Goal: Task Accomplishment & Management: Manage account settings

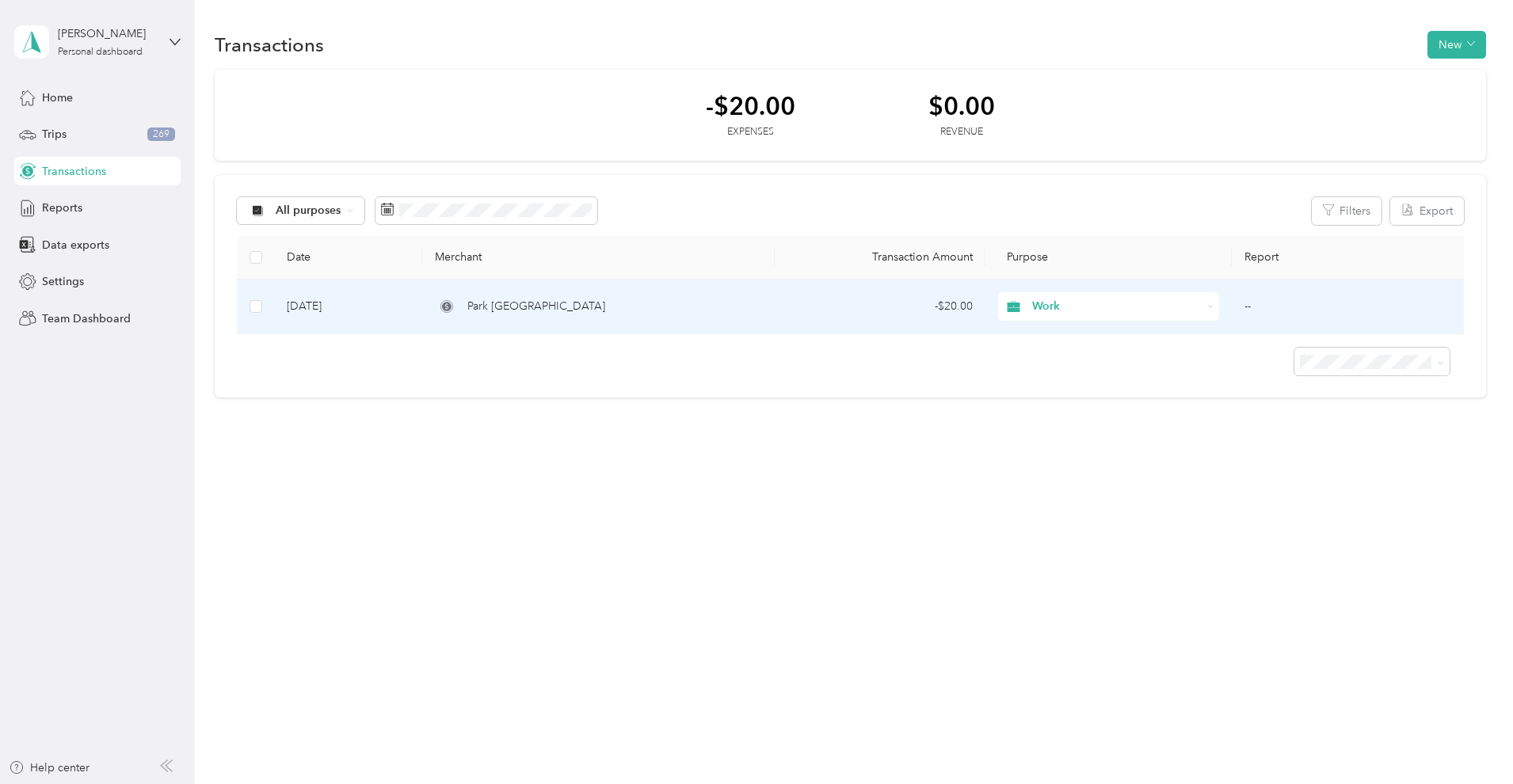
click at [346, 306] on td "[DATE]" at bounding box center [348, 307] width 148 height 54
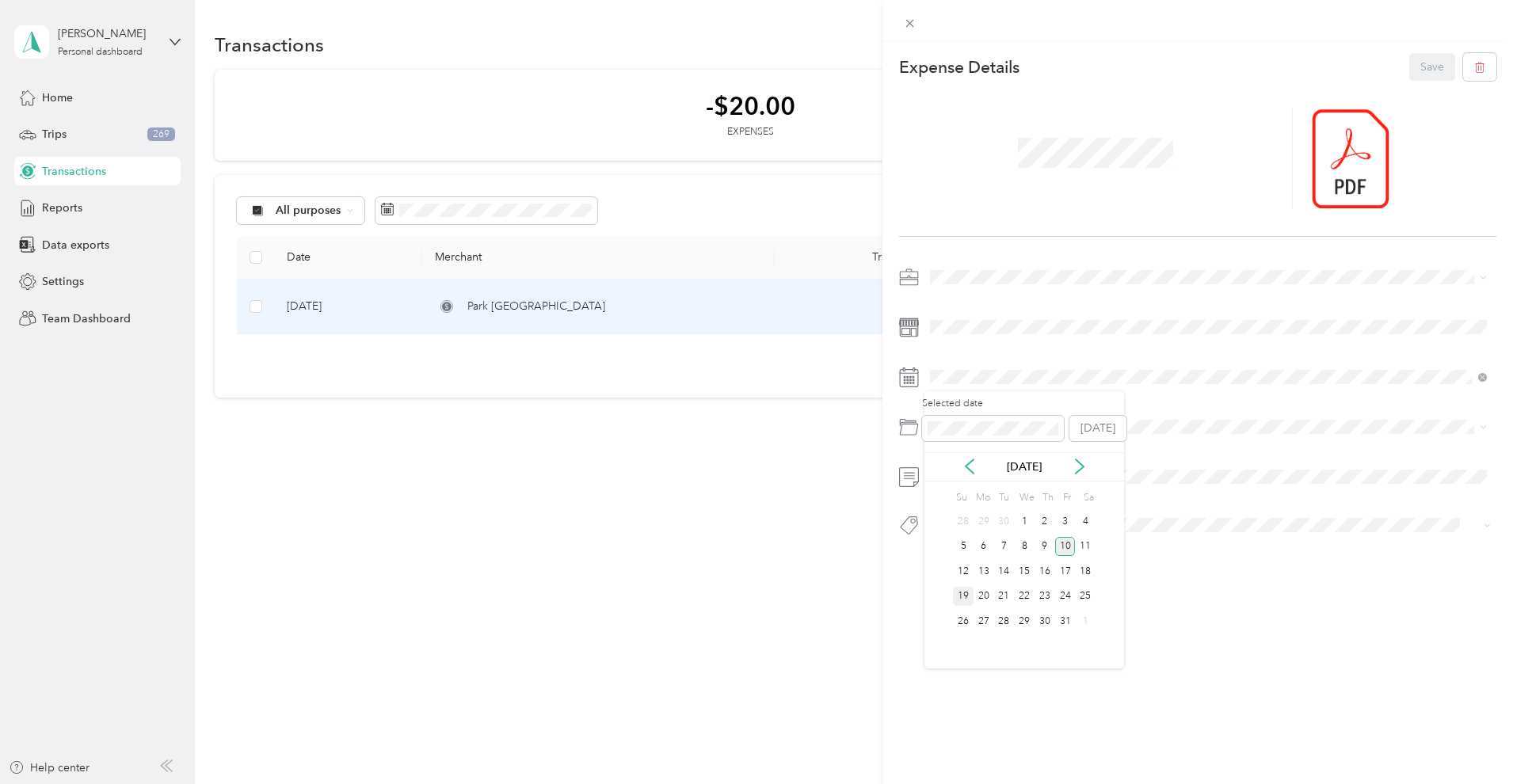
click at [959, 594] on div "19" at bounding box center [963, 596] width 21 height 20
click at [1436, 72] on button "Save" at bounding box center [1431, 68] width 46 height 28
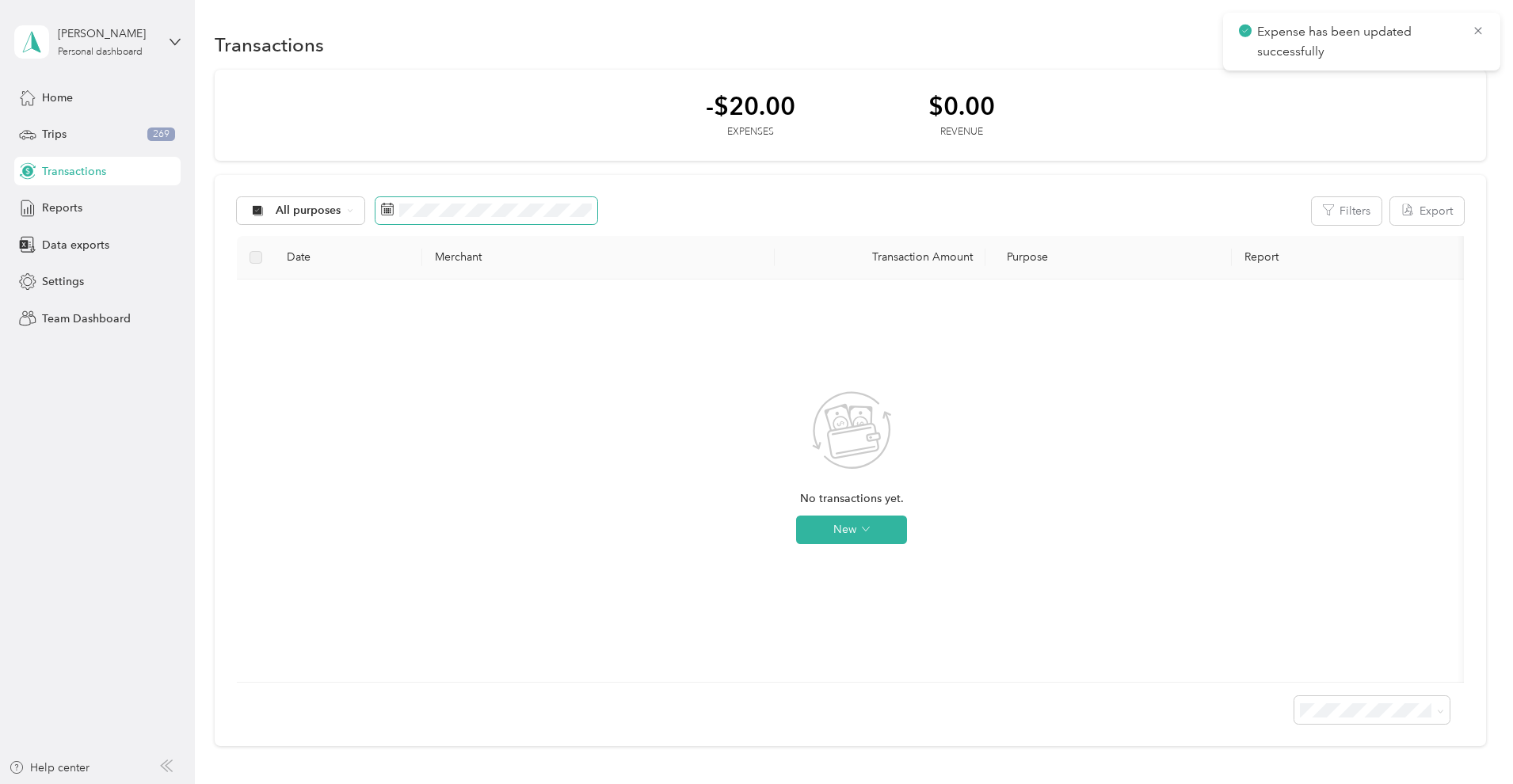
click at [492, 223] on span at bounding box center [486, 210] width 221 height 27
click at [470, 197] on span at bounding box center [486, 210] width 221 height 27
click at [455, 199] on span at bounding box center [486, 210] width 221 height 27
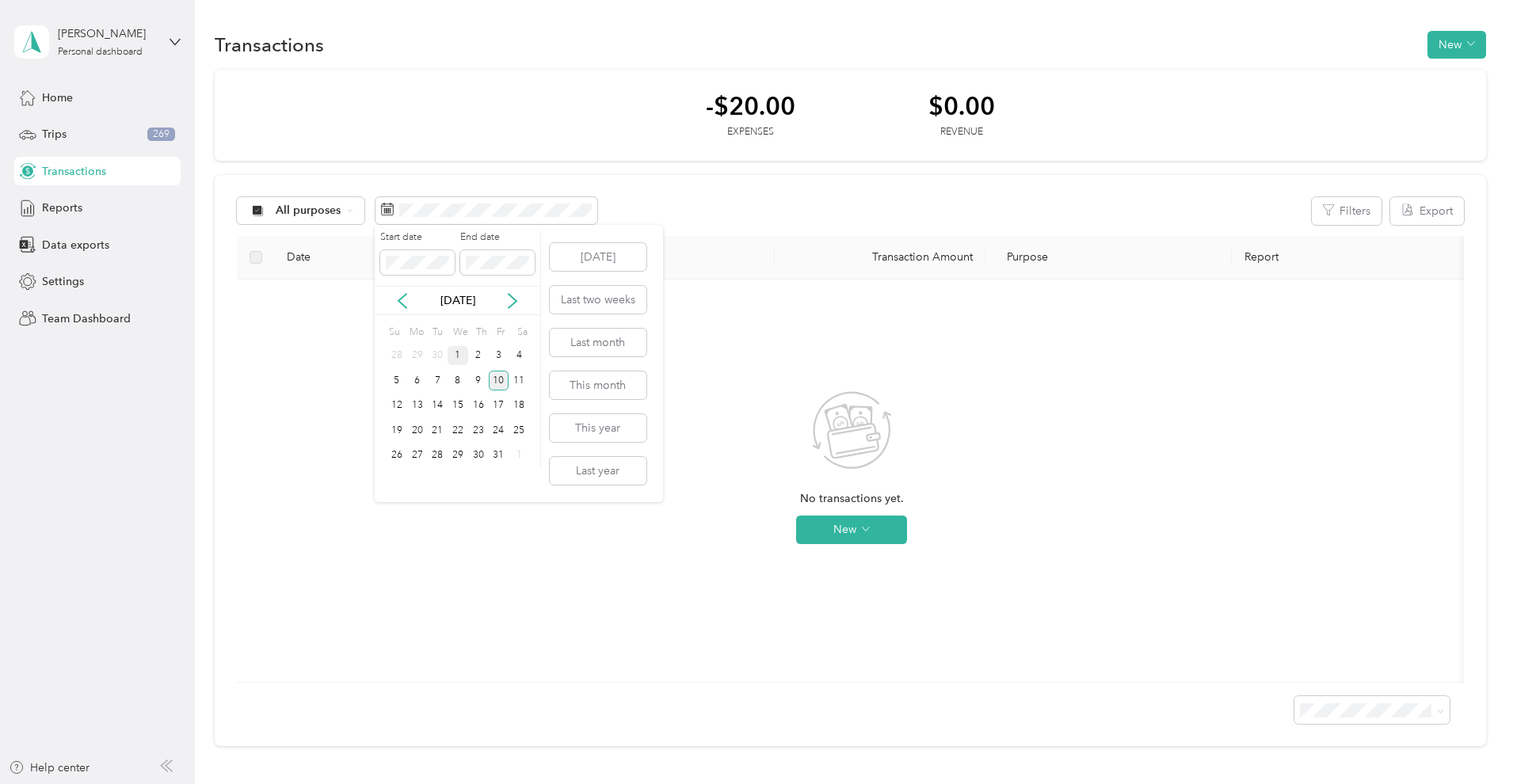
click at [457, 354] on div "1" at bounding box center [458, 355] width 21 height 20
click at [403, 291] on div "[DATE]" at bounding box center [457, 300] width 165 height 29
click at [410, 309] on div "[DATE]" at bounding box center [457, 300] width 165 height 29
click at [402, 299] on icon at bounding box center [401, 300] width 16 height 16
click at [415, 354] on div "1" at bounding box center [417, 355] width 21 height 20
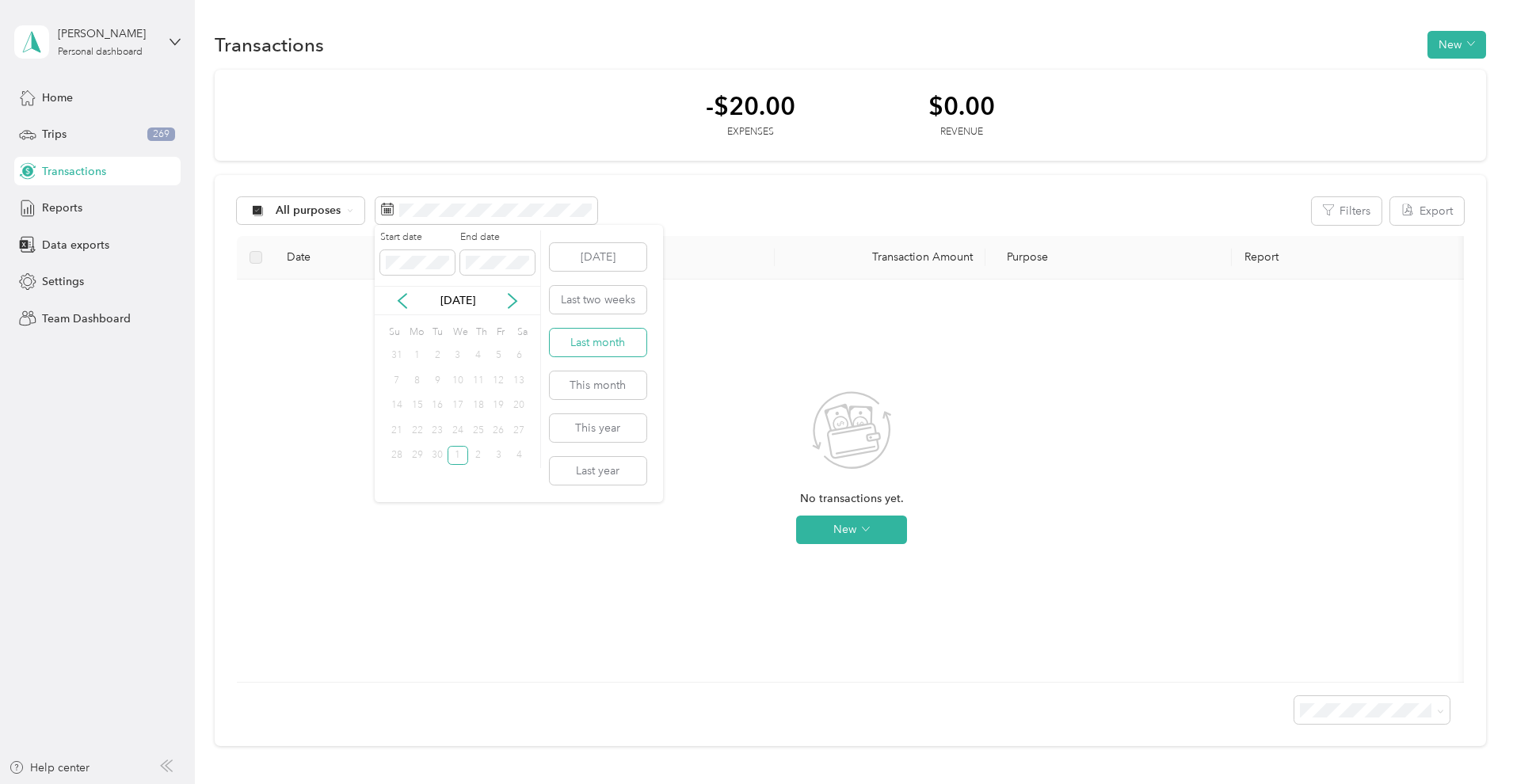
click at [589, 340] on button "Last month" at bounding box center [598, 342] width 97 height 28
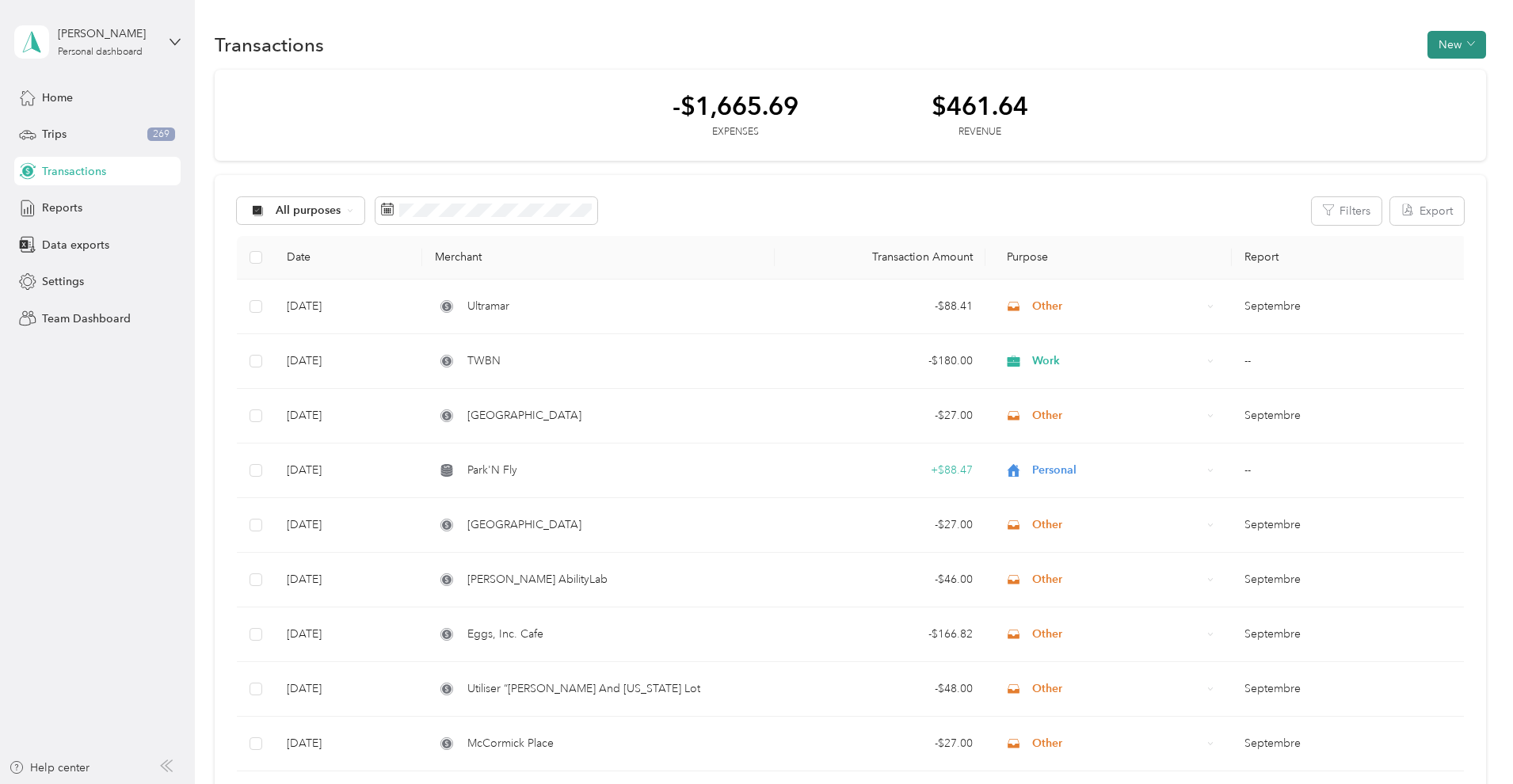
click at [1454, 52] on button "New" at bounding box center [1456, 45] width 58 height 28
click at [1439, 74] on span "Expense" at bounding box center [1457, 75] width 43 height 17
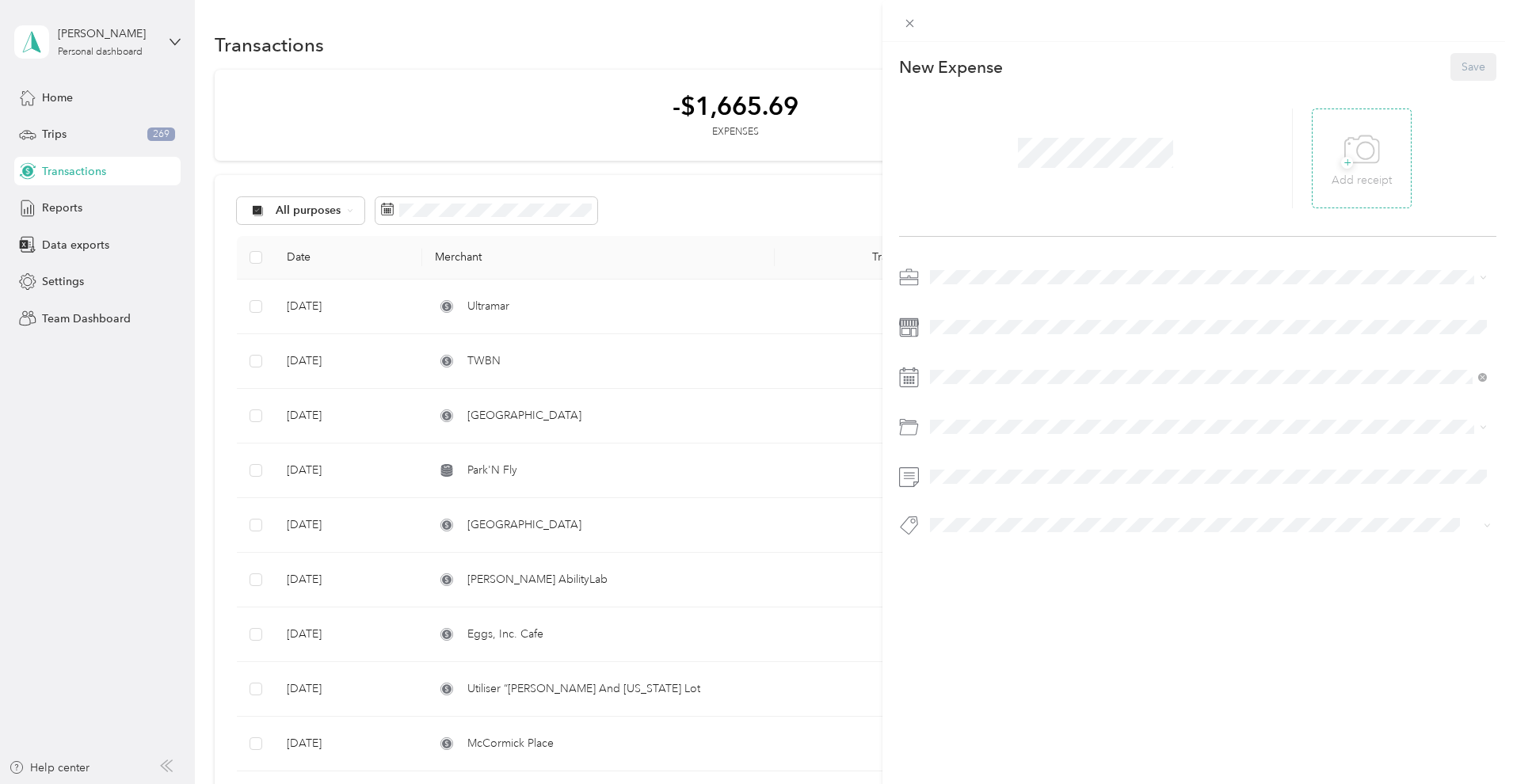
click at [1383, 152] on div "+ Add receipt" at bounding box center [1361, 158] width 60 height 61
click at [962, 308] on div "Work" at bounding box center [1208, 306] width 546 height 17
click at [1071, 171] on span at bounding box center [1095, 153] width 166 height 41
click at [1350, 124] on div at bounding box center [1350, 158] width 78 height 99
click at [1336, 156] on icon at bounding box center [1339, 158] width 14 height 14
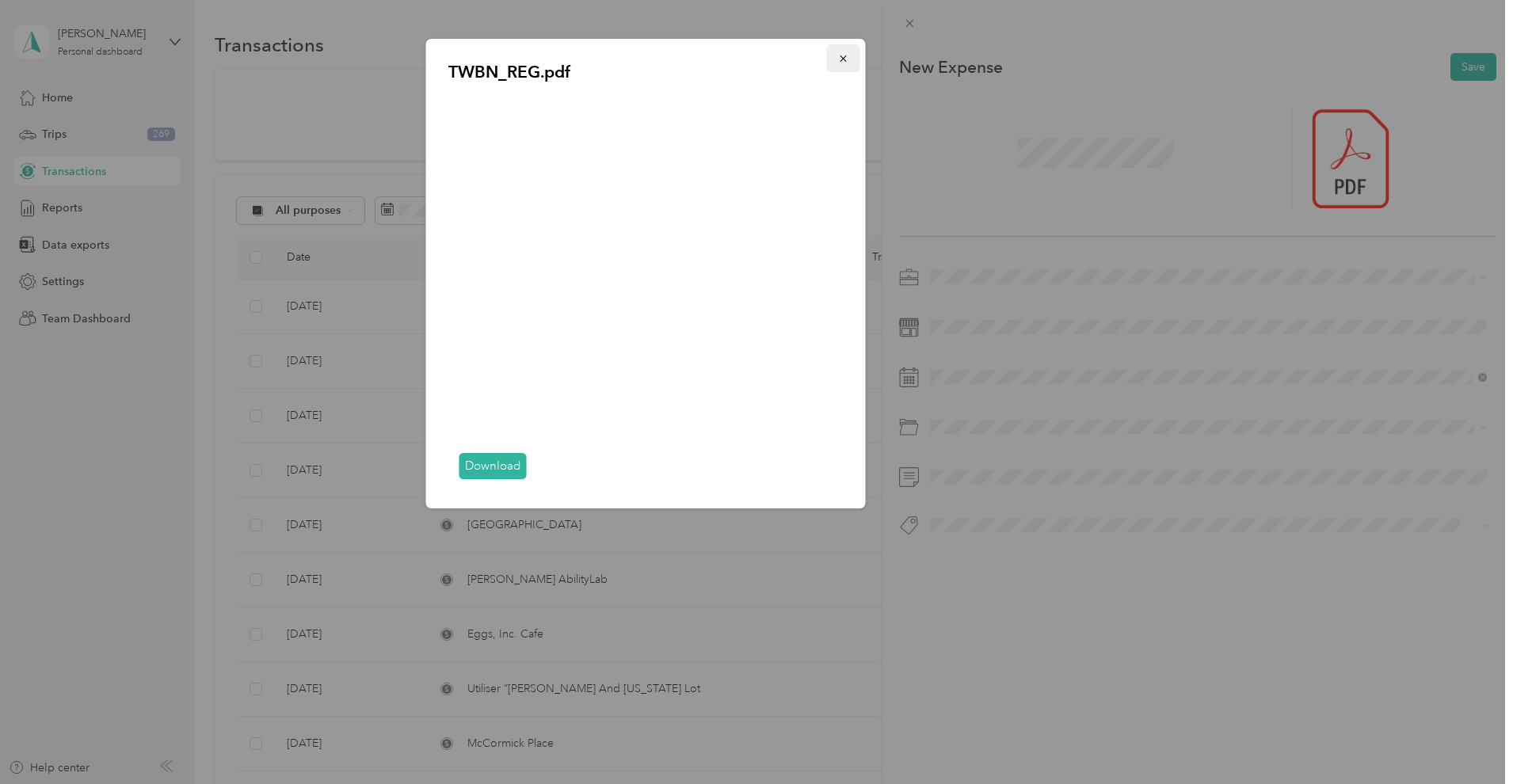
click at [840, 57] on icon "button" at bounding box center [843, 59] width 11 height 11
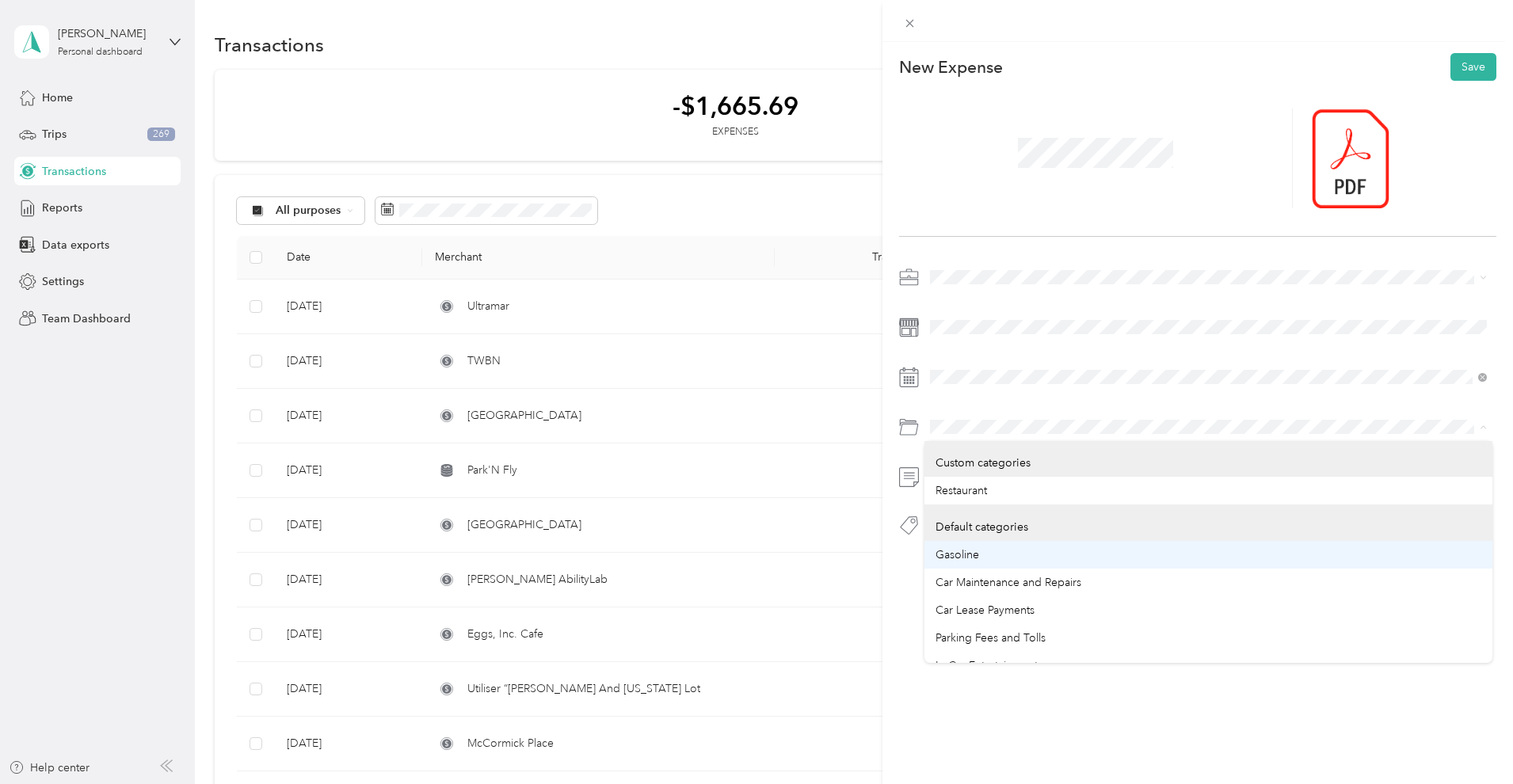
scroll to position [346, 0]
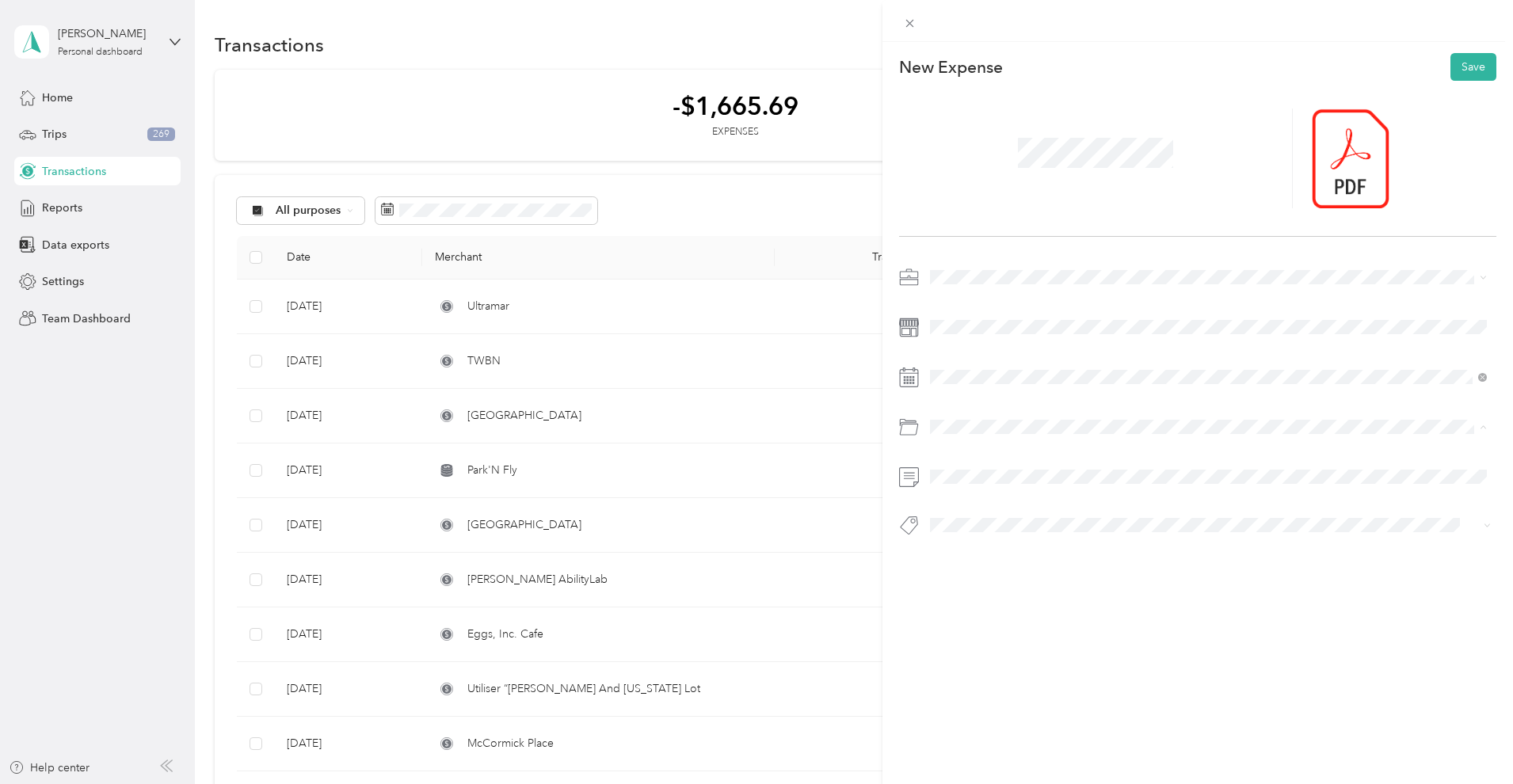
click at [1050, 598] on div "Business Travel" at bounding box center [1208, 596] width 546 height 17
click at [1488, 58] on button "Save" at bounding box center [1473, 68] width 46 height 28
click at [999, 303] on div "Specify the merchant" at bounding box center [1197, 415] width 598 height 303
drag, startPoint x: 999, startPoint y: 318, endPoint x: 974, endPoint y: 384, distance: 70.6
click at [976, 387] on span at bounding box center [1210, 376] width 572 height 25
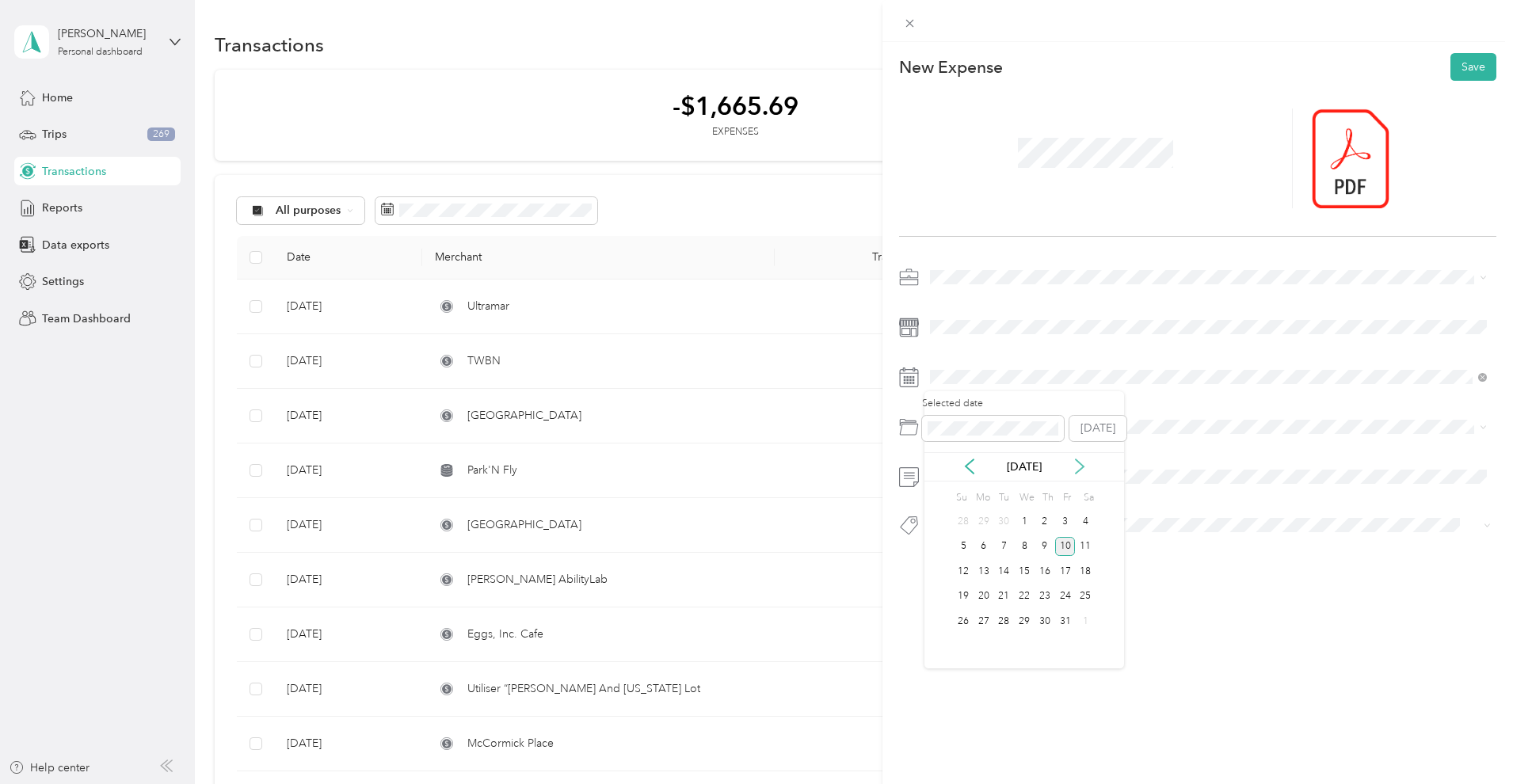
click at [1078, 468] on icon at bounding box center [1079, 466] width 16 height 16
click at [1082, 467] on icon at bounding box center [1079, 466] width 8 height 14
click at [1083, 467] on icon at bounding box center [1079, 466] width 16 height 16
click at [1084, 467] on icon at bounding box center [1079, 475] width 16 height 16
click at [974, 467] on icon at bounding box center [969, 466] width 16 height 16
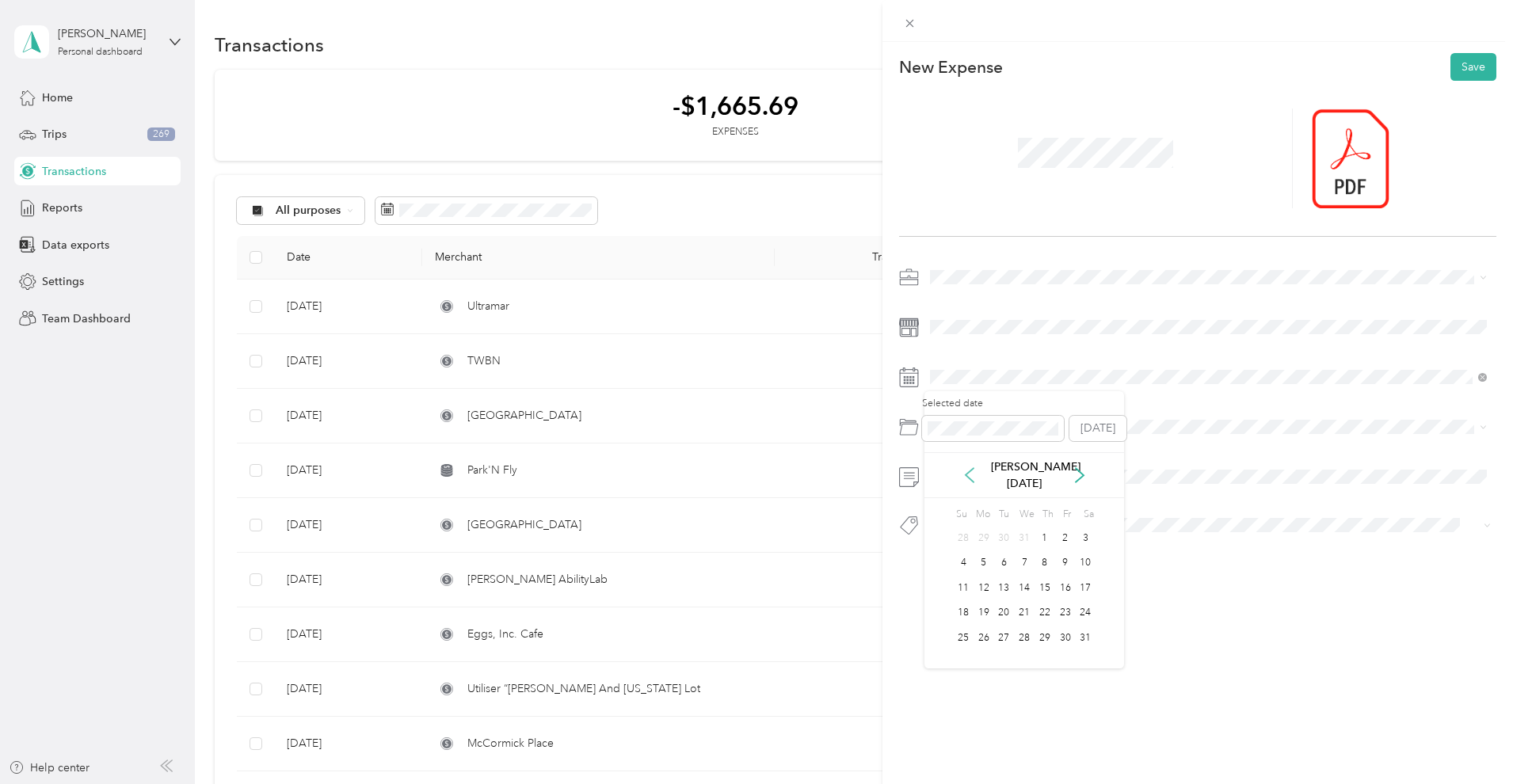
click at [974, 467] on icon at bounding box center [969, 475] width 16 height 16
click at [974, 467] on icon at bounding box center [969, 466] width 16 height 16
click at [1061, 570] on div "19" at bounding box center [1066, 571] width 21 height 20
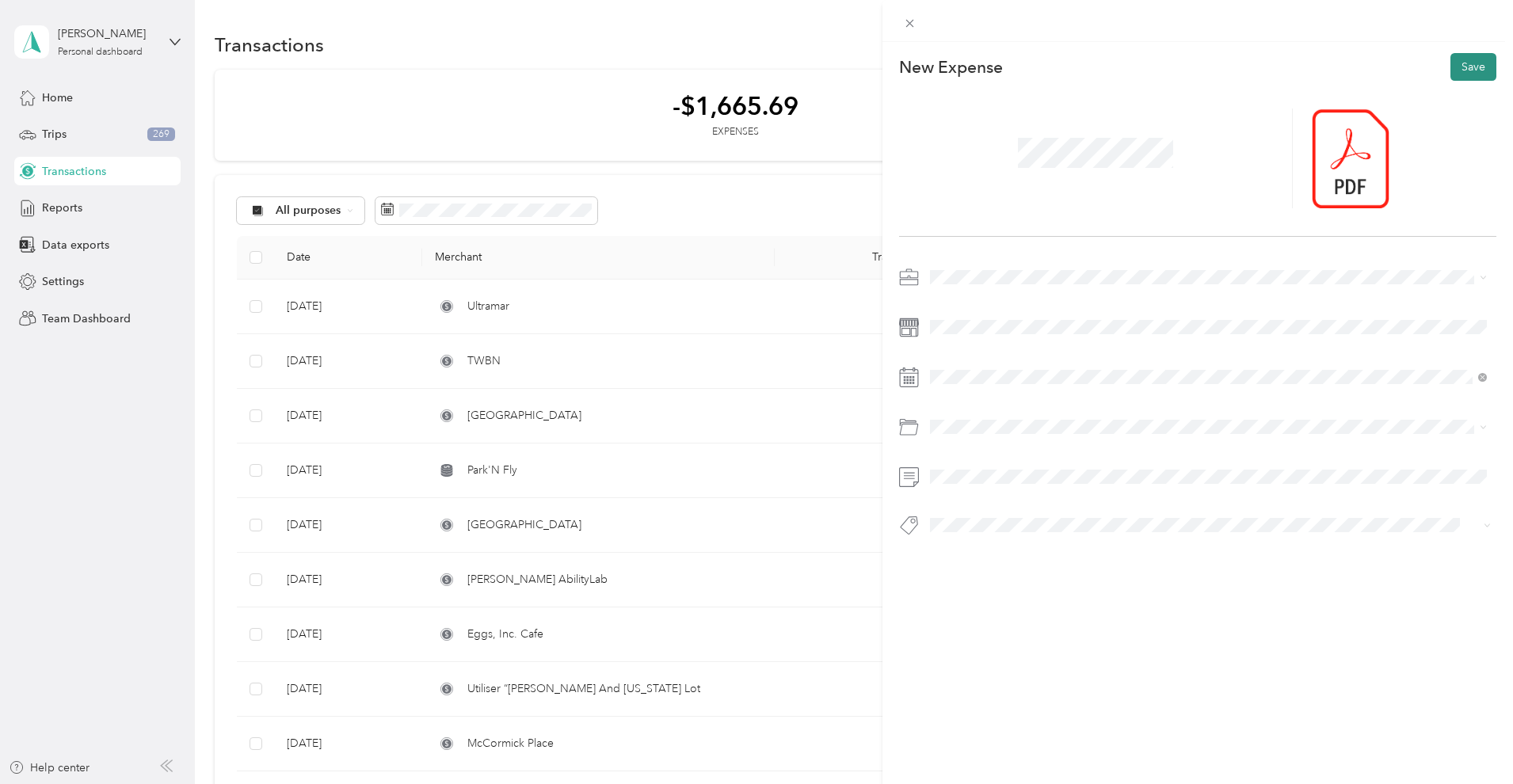
click at [1472, 68] on button "Save" at bounding box center [1473, 68] width 46 height 28
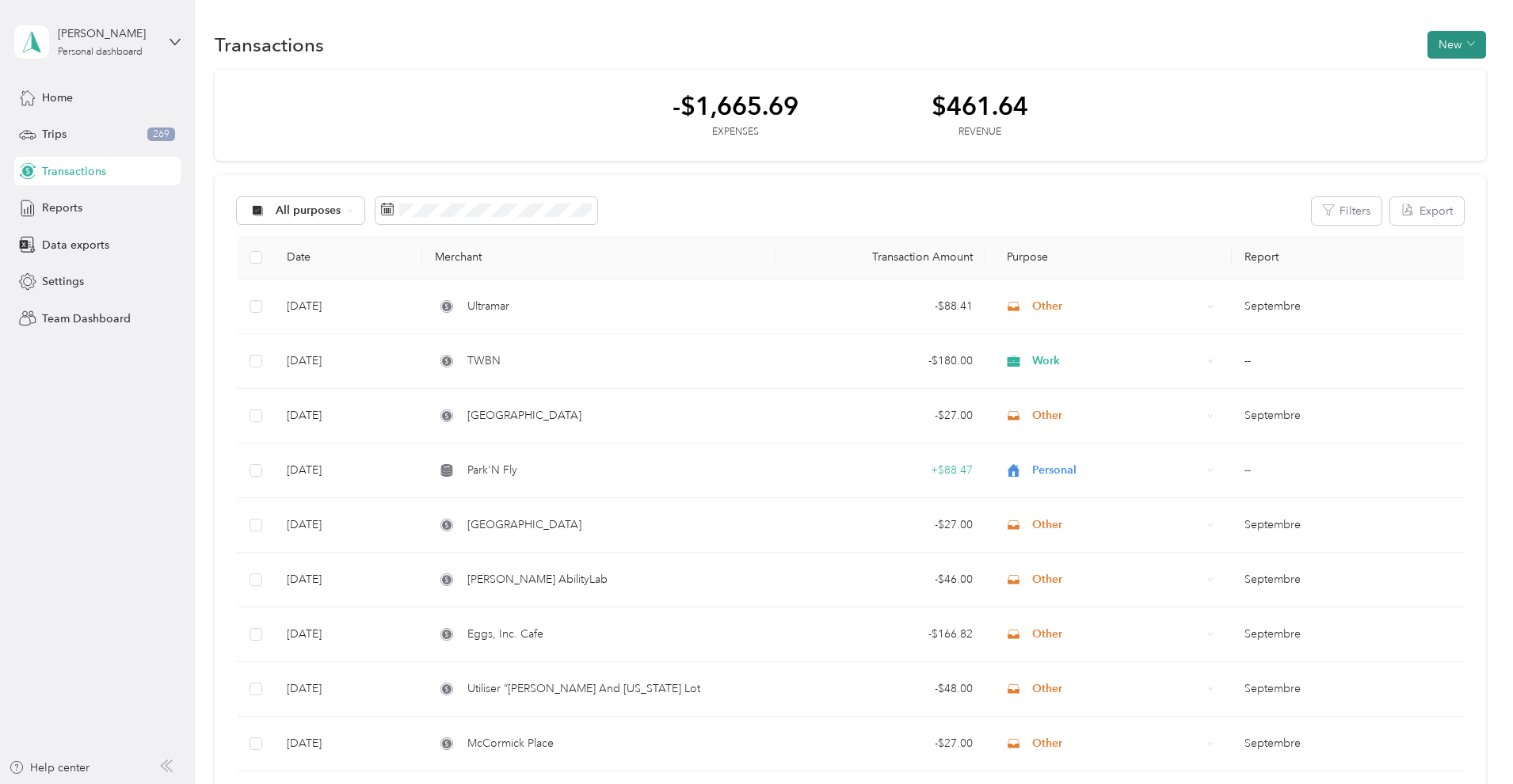
click at [1463, 50] on button "New" at bounding box center [1456, 45] width 58 height 28
click at [1445, 80] on span "Expense" at bounding box center [1457, 75] width 43 height 17
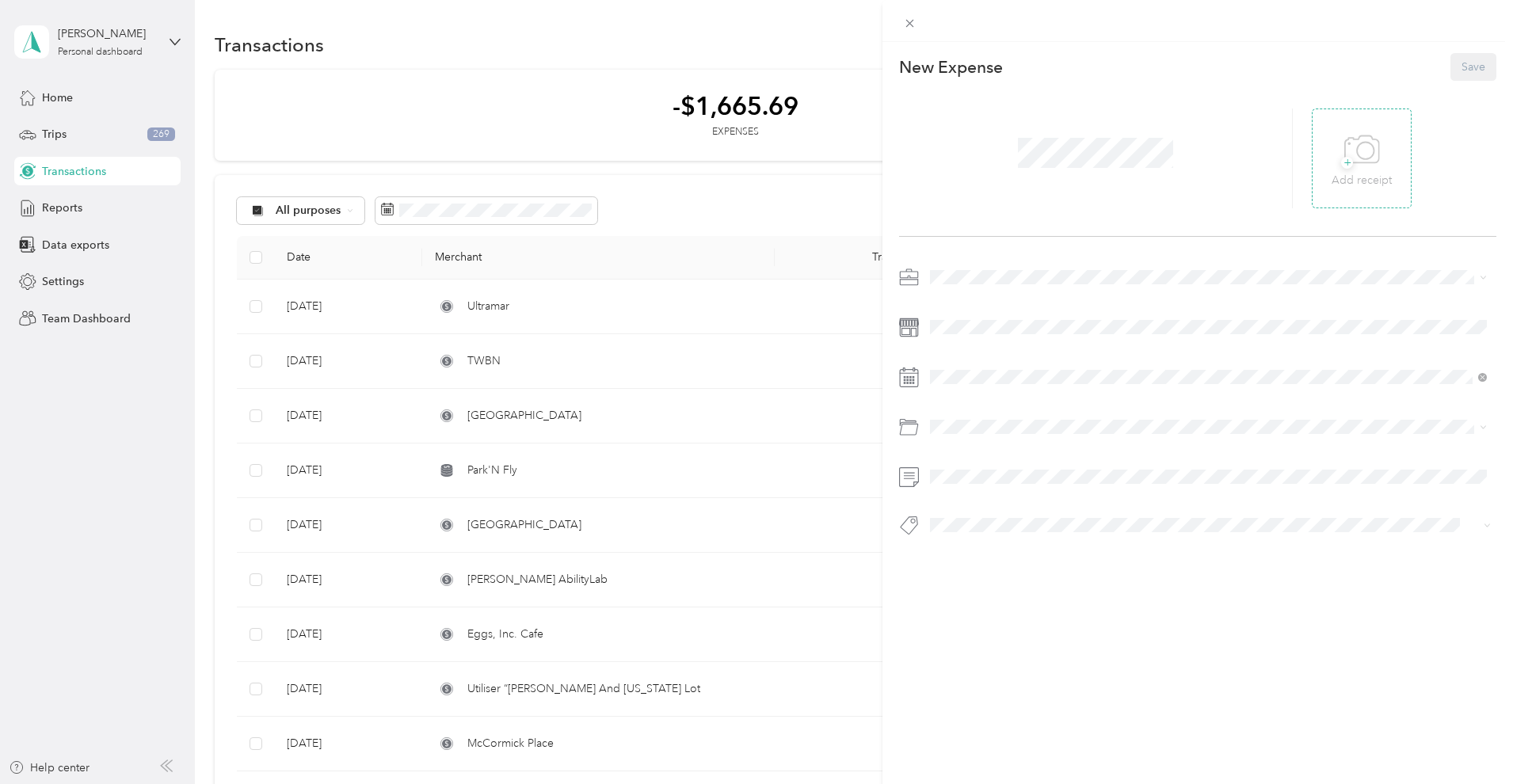
click at [1321, 142] on div "+ Add receipt" at bounding box center [1361, 158] width 99 height 99
click at [1360, 169] on icon at bounding box center [1362, 150] width 36 height 43
click at [966, 268] on span at bounding box center [1210, 277] width 572 height 25
click at [970, 305] on div "Work" at bounding box center [1208, 306] width 546 height 17
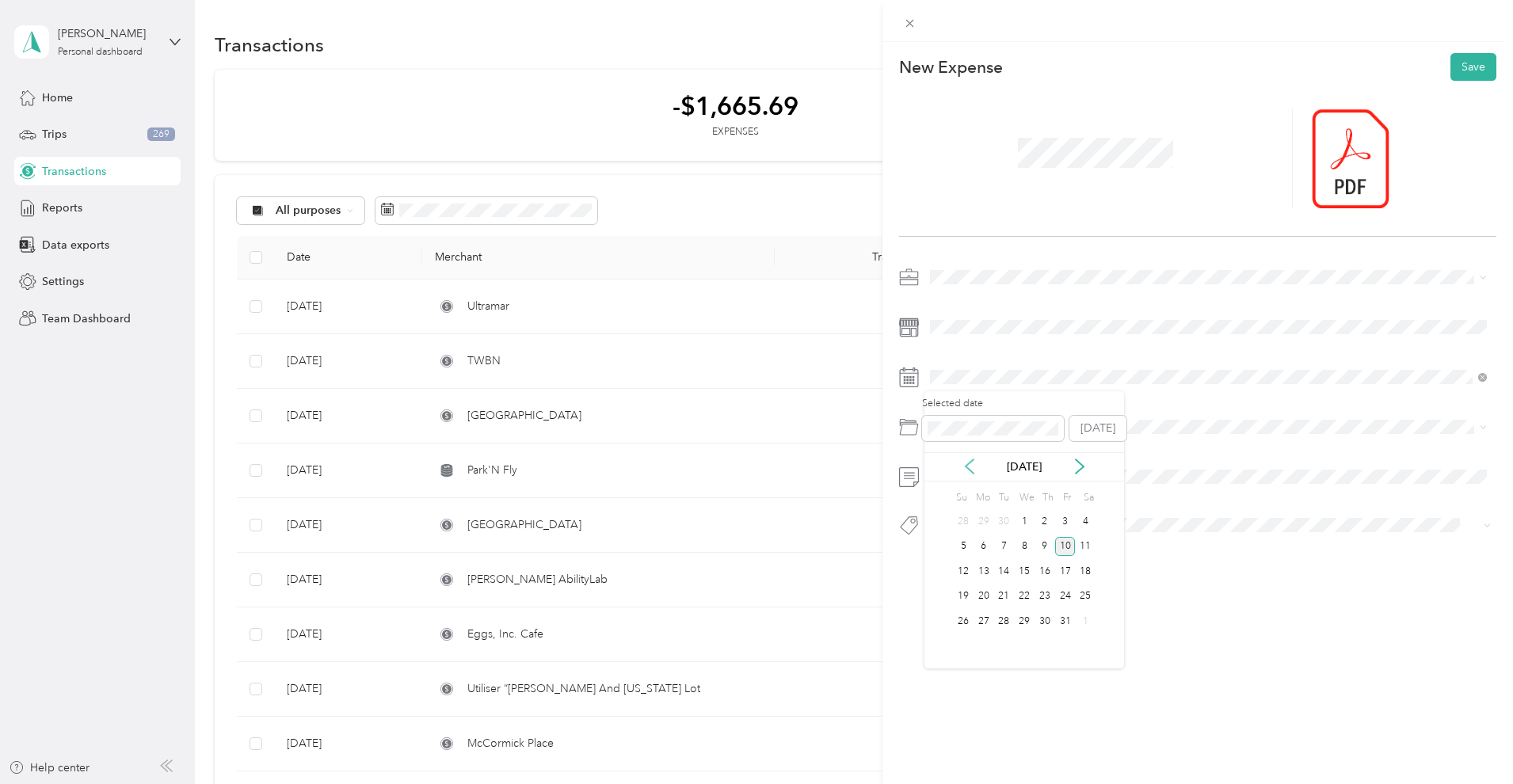
click at [974, 468] on icon at bounding box center [969, 466] width 16 height 16
click at [985, 552] on div "8" at bounding box center [984, 546] width 21 height 20
click at [1005, 490] on div "Restaurant" at bounding box center [1208, 490] width 546 height 17
click at [998, 468] on span at bounding box center [1210, 476] width 572 height 25
click at [969, 318] on span at bounding box center [1210, 326] width 572 height 25
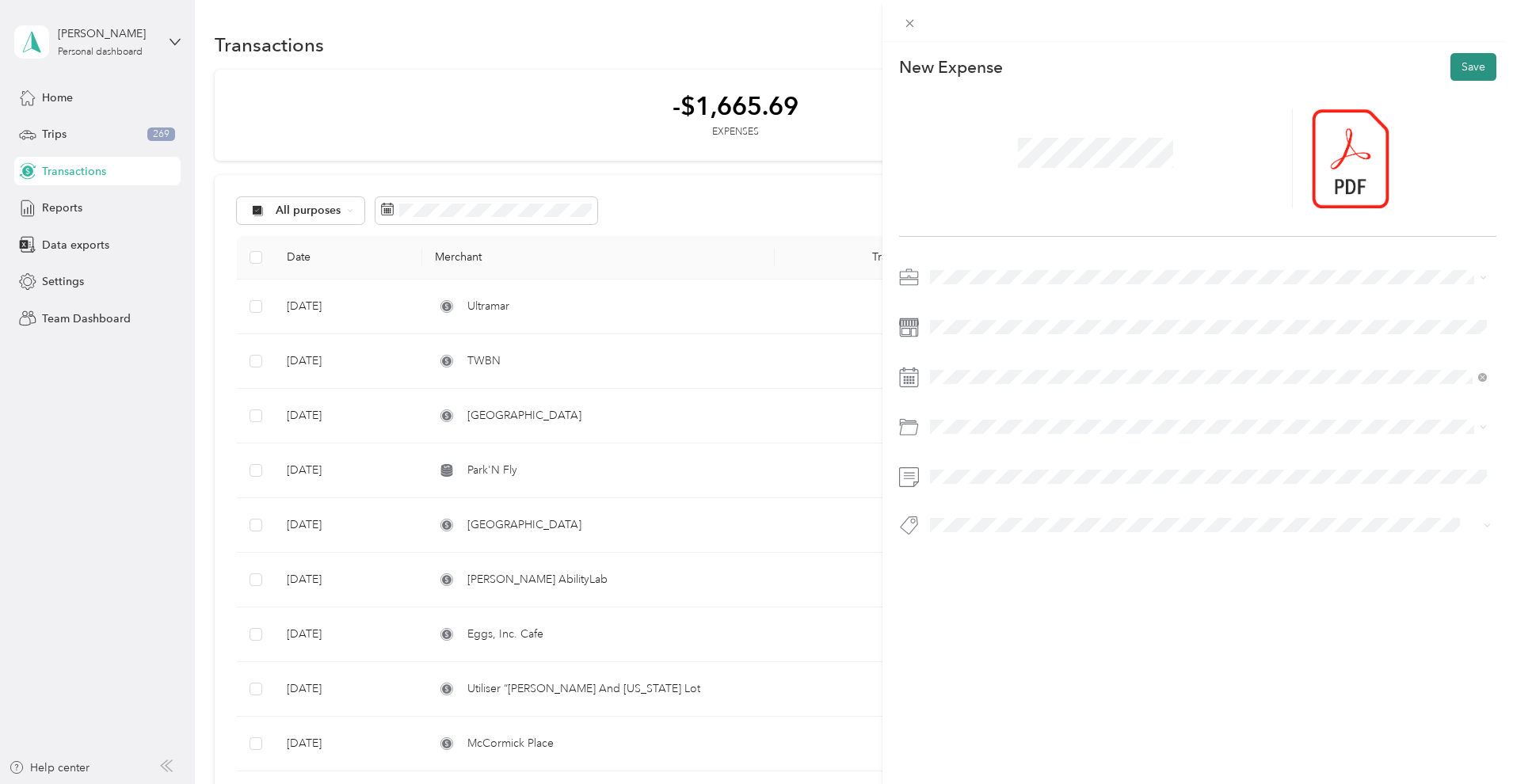
click at [1475, 66] on button "Save" at bounding box center [1473, 68] width 46 height 28
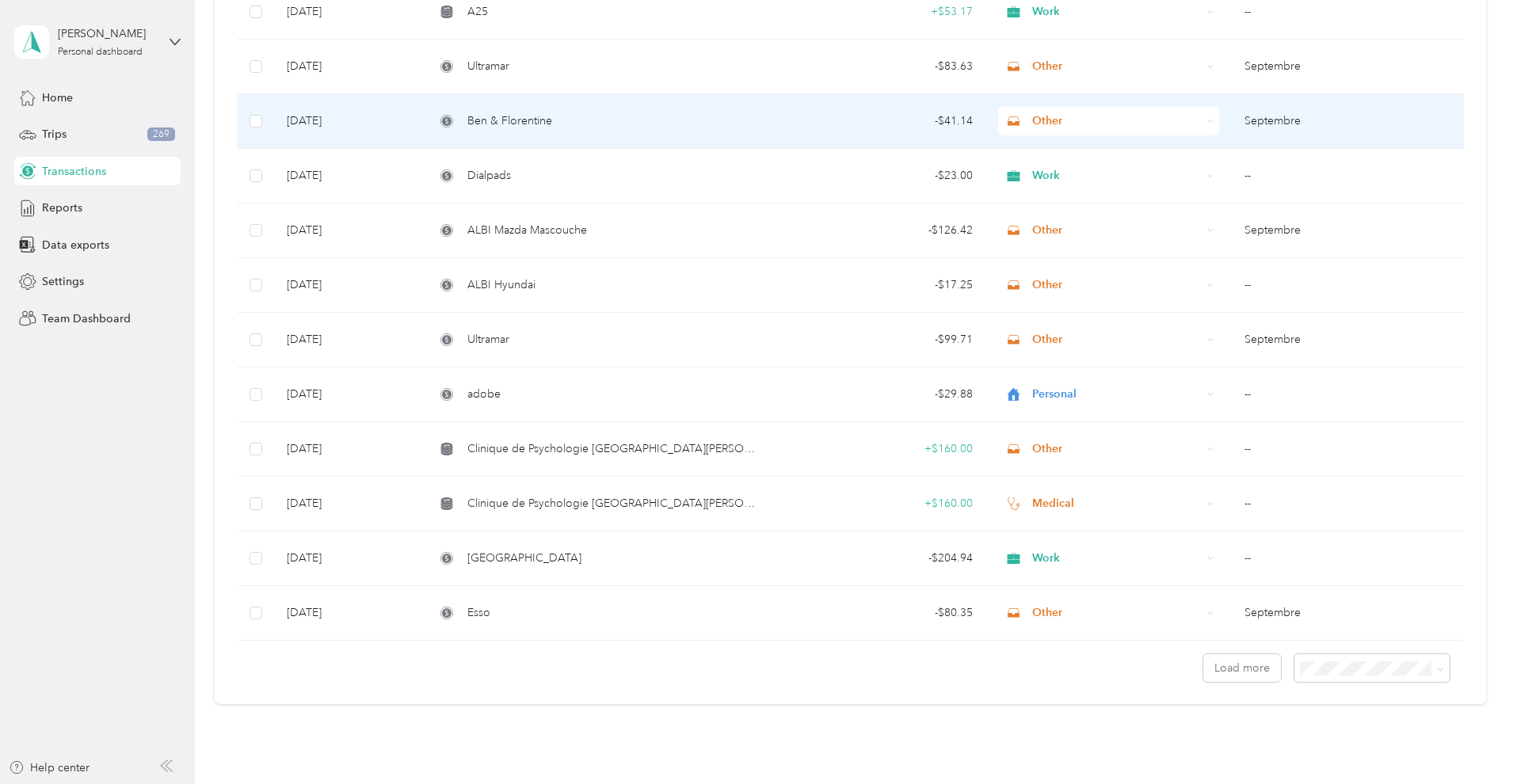
scroll to position [1088, 0]
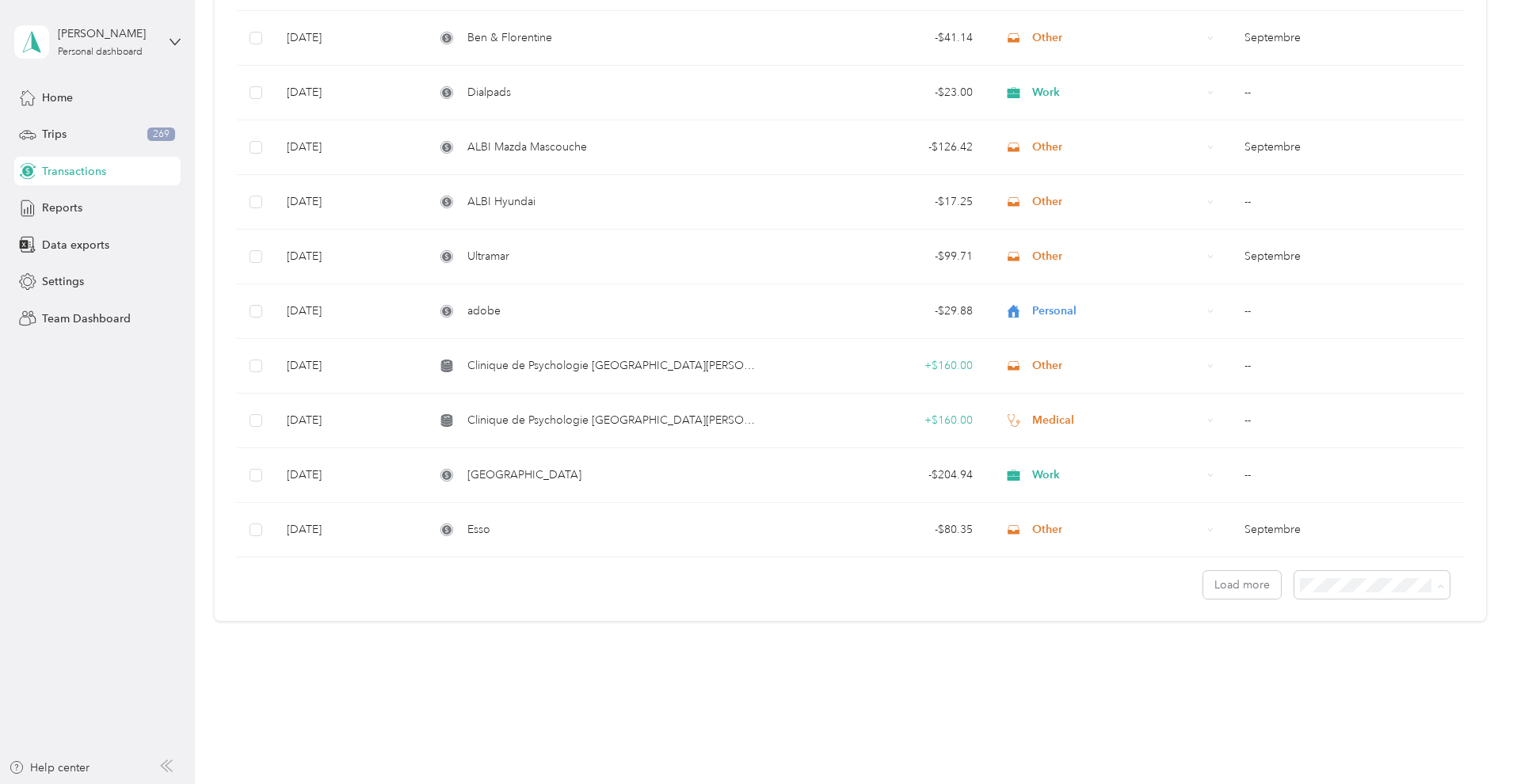
click at [1348, 637] on span "50 per load" at bounding box center [1339, 641] width 58 height 13
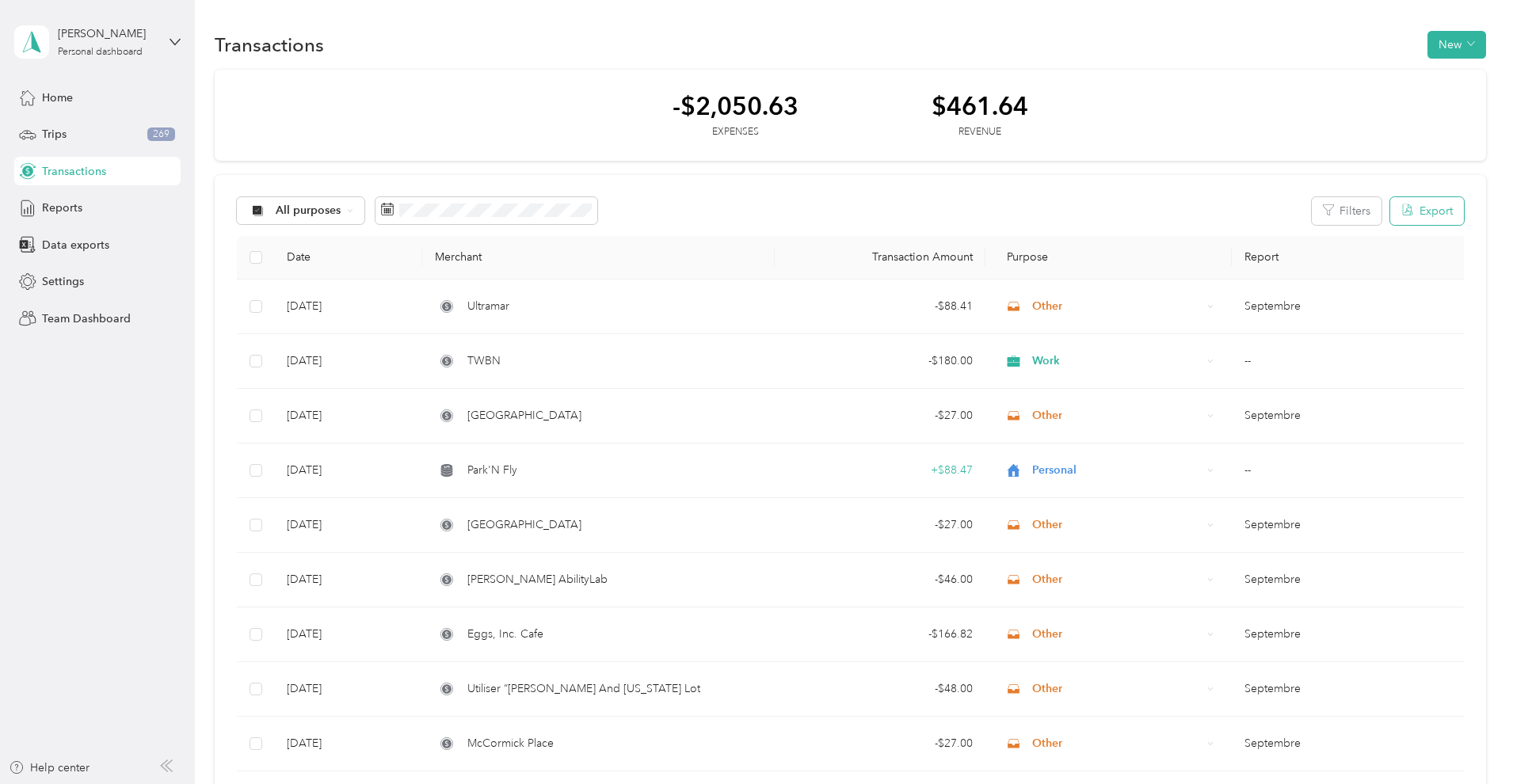
click at [1423, 210] on button "Export" at bounding box center [1427, 211] width 74 height 28
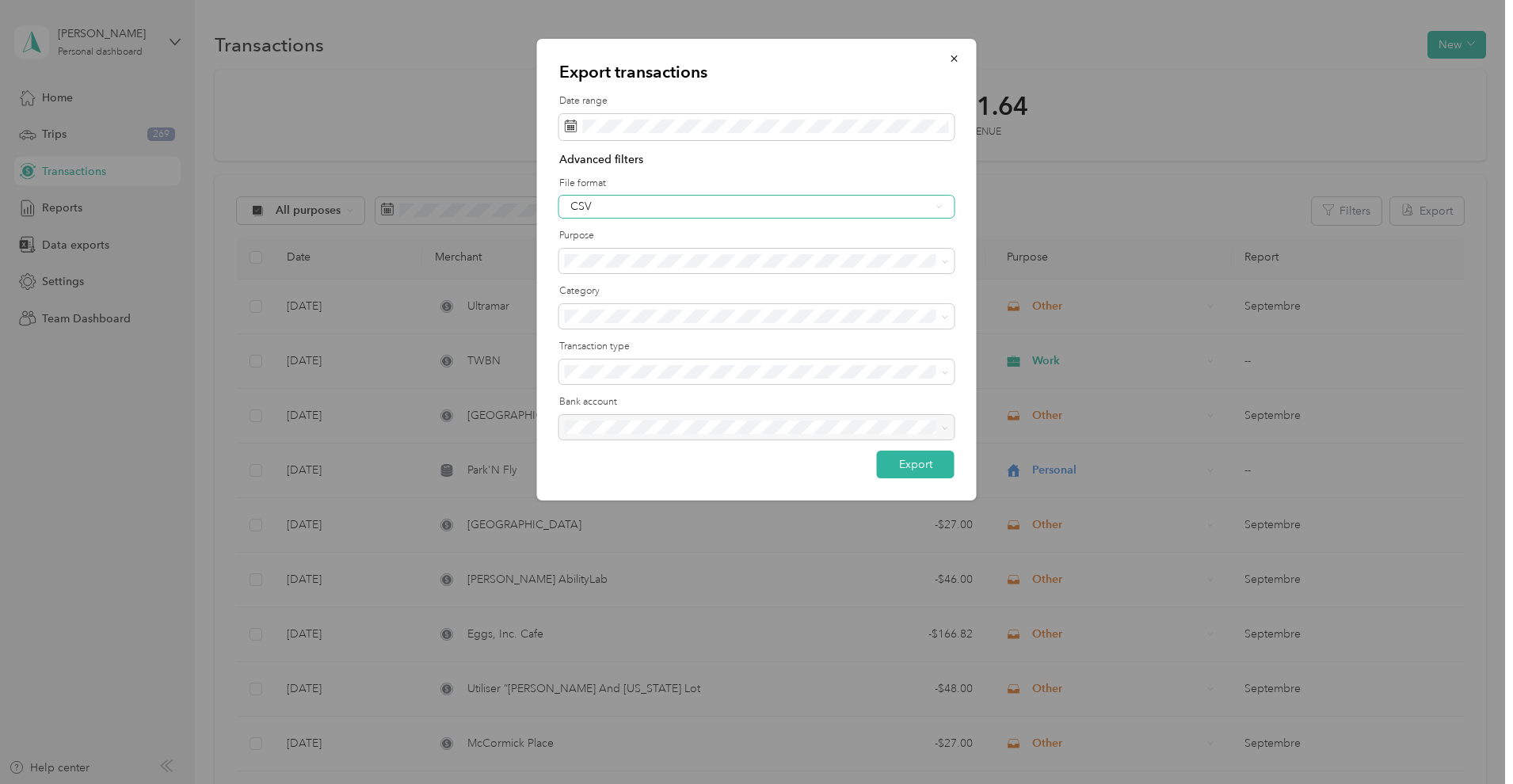
click at [637, 204] on div "CSV" at bounding box center [750, 206] width 360 height 11
click at [615, 279] on div "PDF" at bounding box center [757, 288] width 373 height 17
click at [917, 462] on button "Export" at bounding box center [915, 464] width 78 height 28
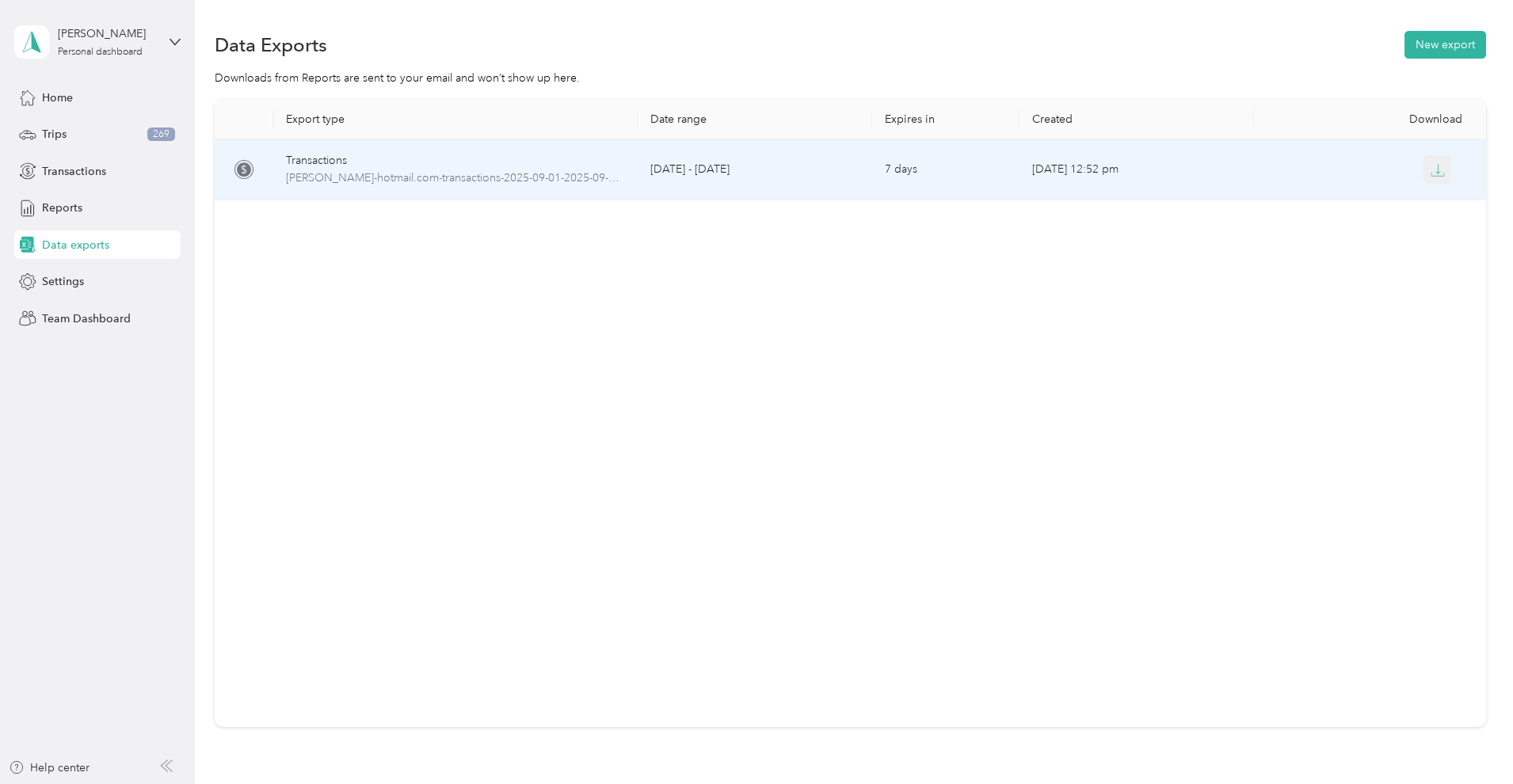
click at [1441, 175] on icon "button" at bounding box center [1437, 170] width 14 height 14
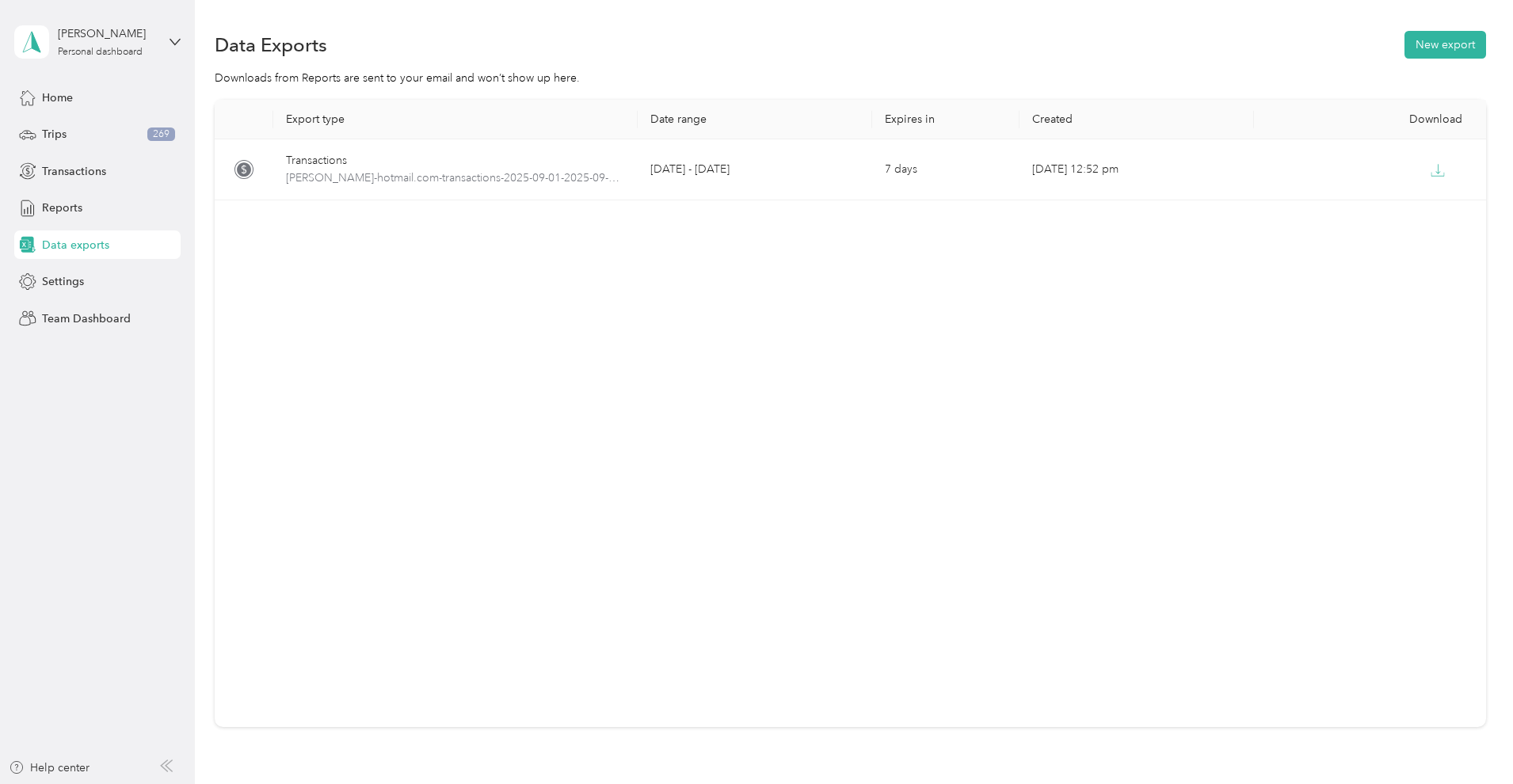
click at [1191, 230] on div "Export type Date range Expires in Created Download Transactions [PERSON_NAME]-h…" at bounding box center [850, 413] width 1271 height 627
click at [1436, 41] on button "New export" at bounding box center [1445, 45] width 82 height 28
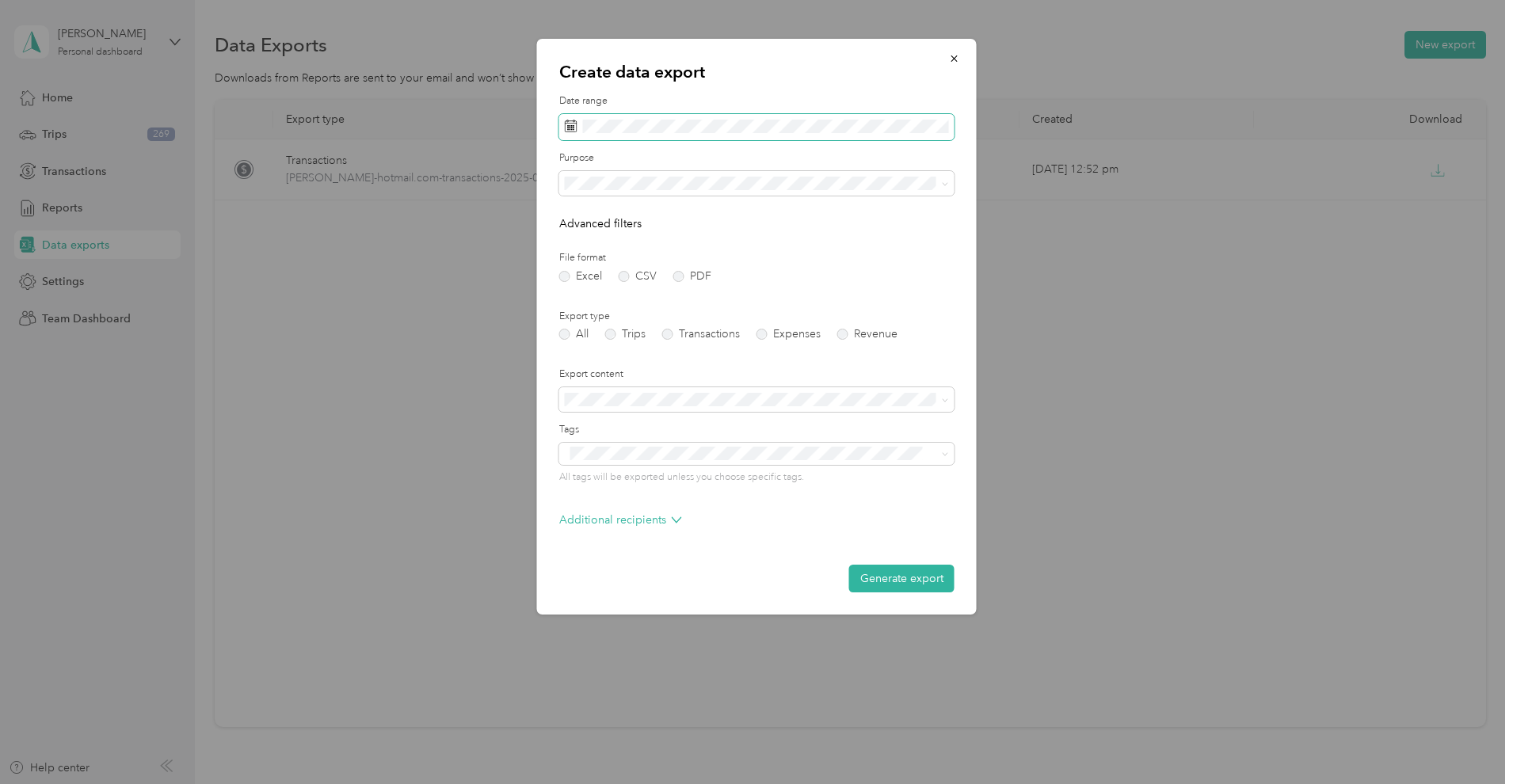
click at [654, 116] on span at bounding box center [756, 128] width 395 height 27
click at [587, 212] on icon at bounding box center [586, 217] width 16 height 16
click at [597, 267] on div "1" at bounding box center [601, 271] width 21 height 20
click at [623, 369] on div "30" at bounding box center [621, 371] width 21 height 20
click at [665, 276] on div "Excel CSV PDF" at bounding box center [756, 277] width 395 height 11
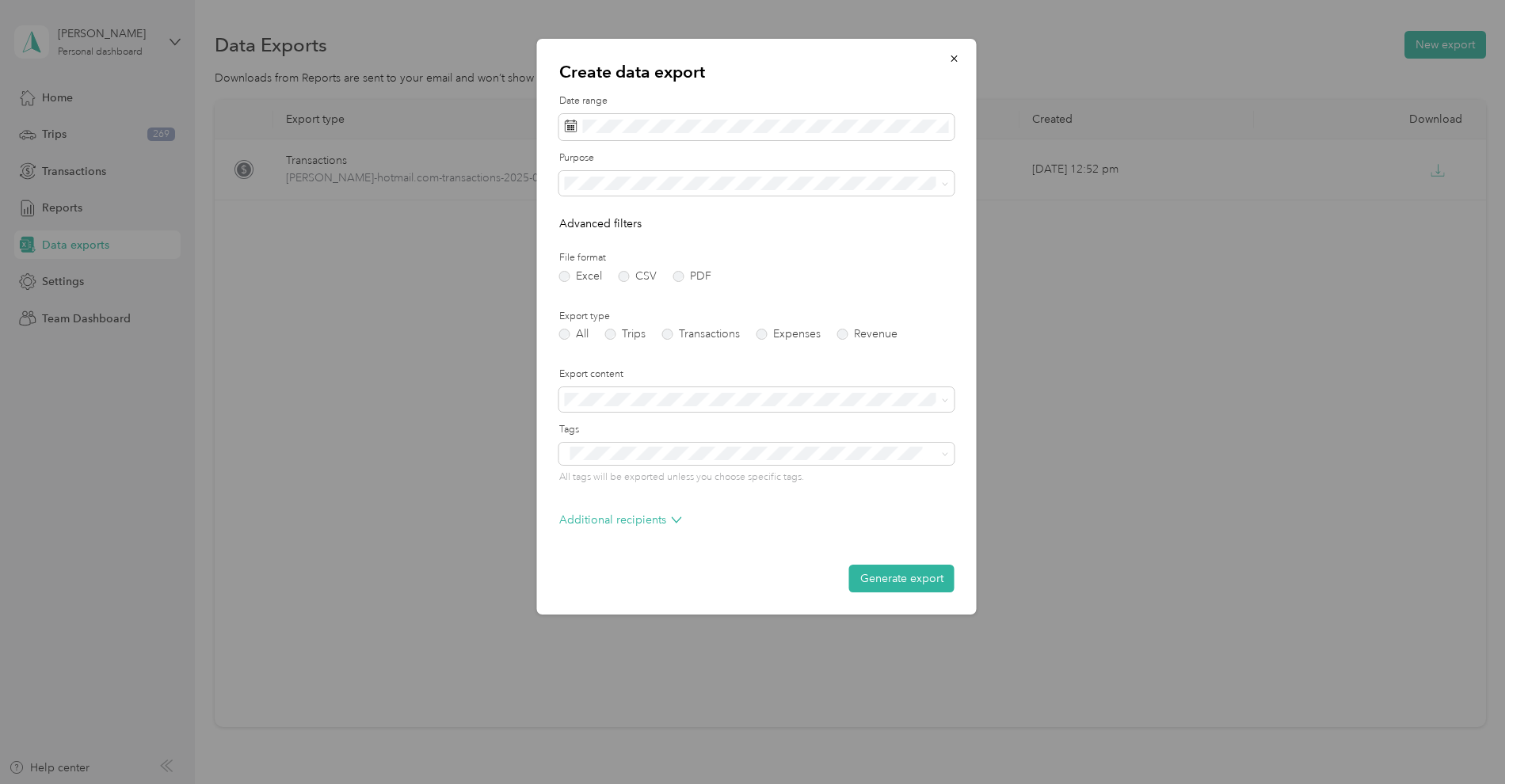
click at [668, 278] on div "Excel CSV PDF" at bounding box center [756, 277] width 395 height 11
click at [682, 273] on label "PDF" at bounding box center [692, 277] width 38 height 11
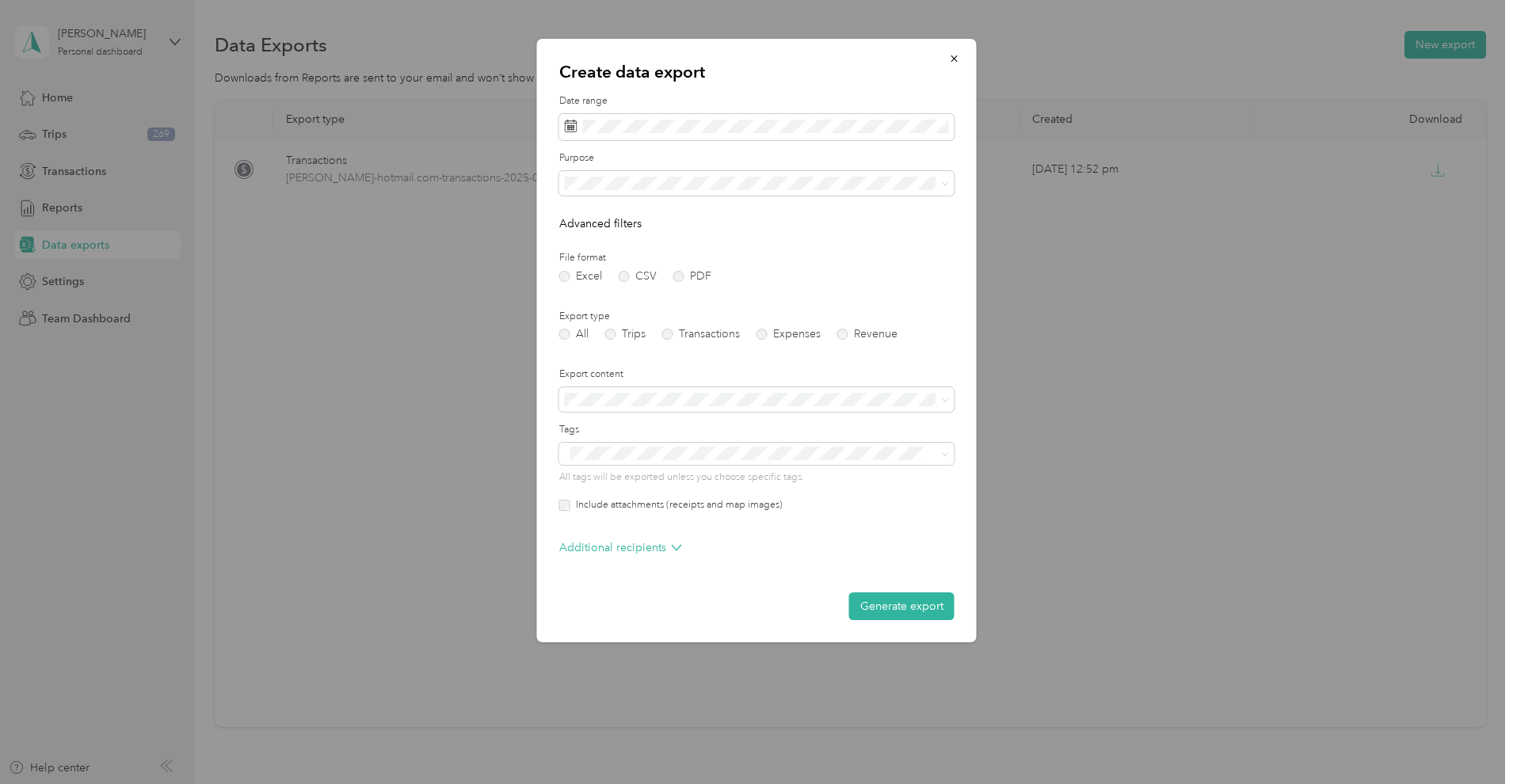
click at [650, 501] on label "Include attachments (receipts and map images)" at bounding box center [676, 505] width 212 height 14
click at [647, 546] on p "Additional recipients" at bounding box center [620, 548] width 123 height 17
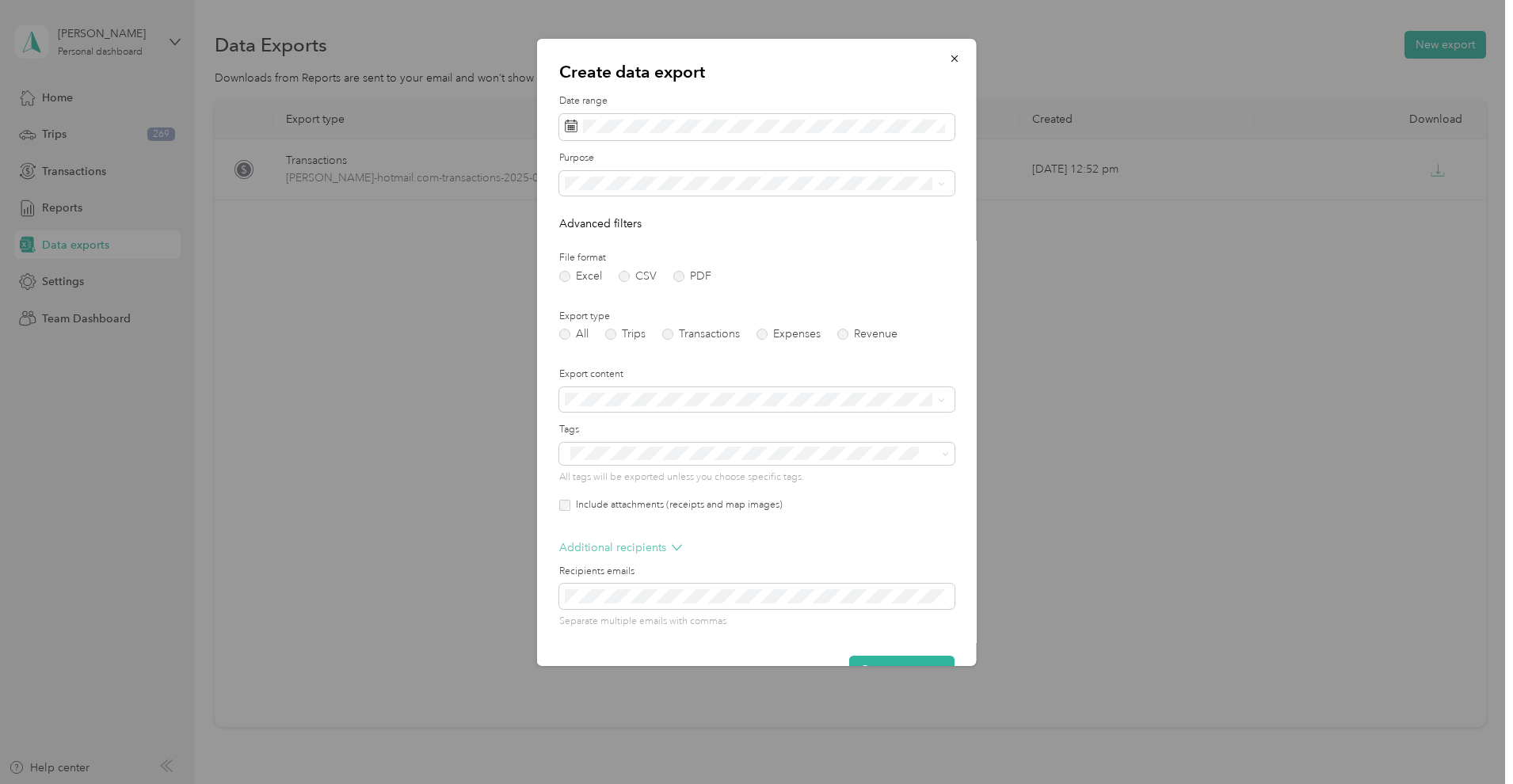
click at [672, 547] on icon at bounding box center [676, 547] width 10 height 10
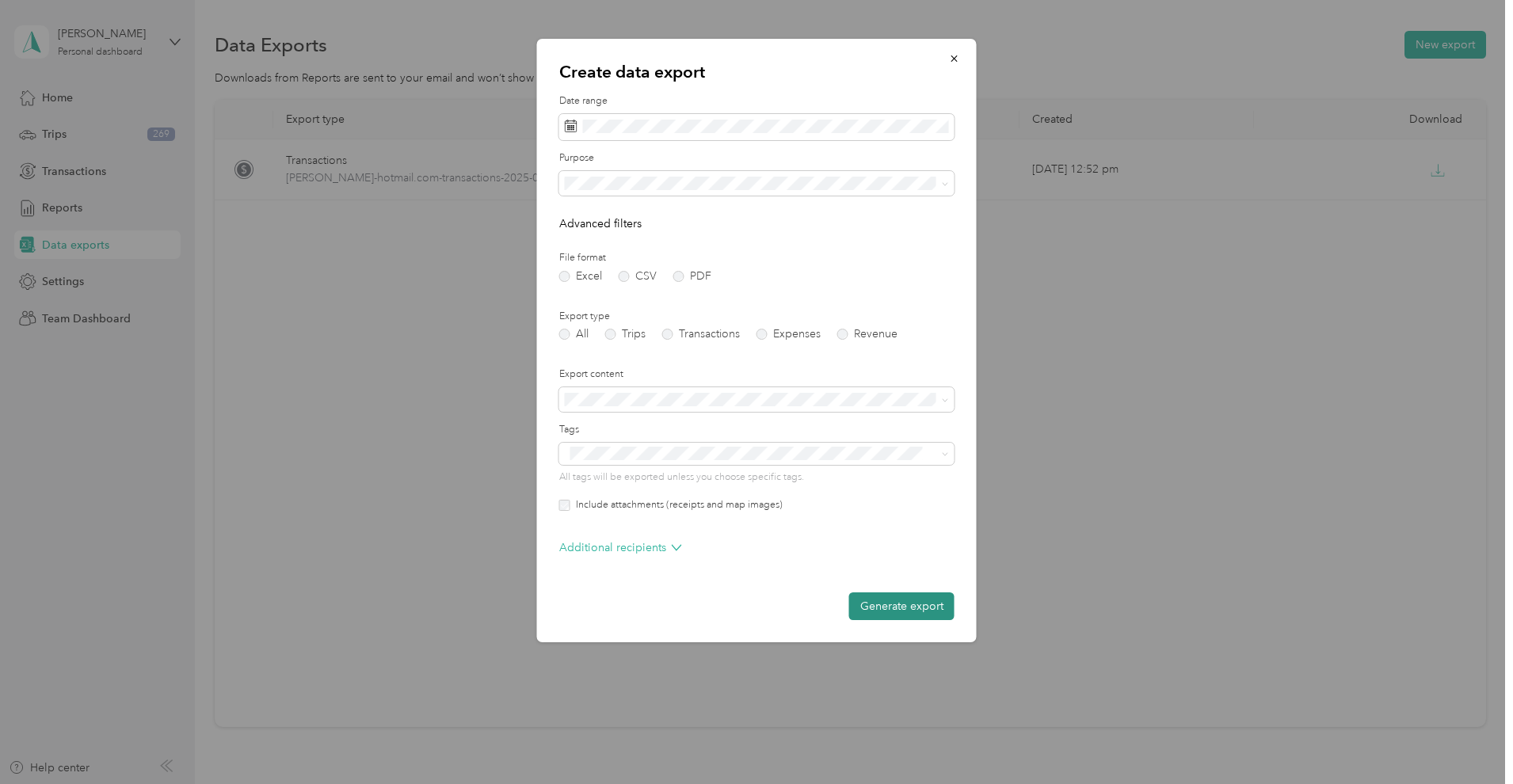
click at [900, 604] on button "Generate export" at bounding box center [901, 607] width 105 height 28
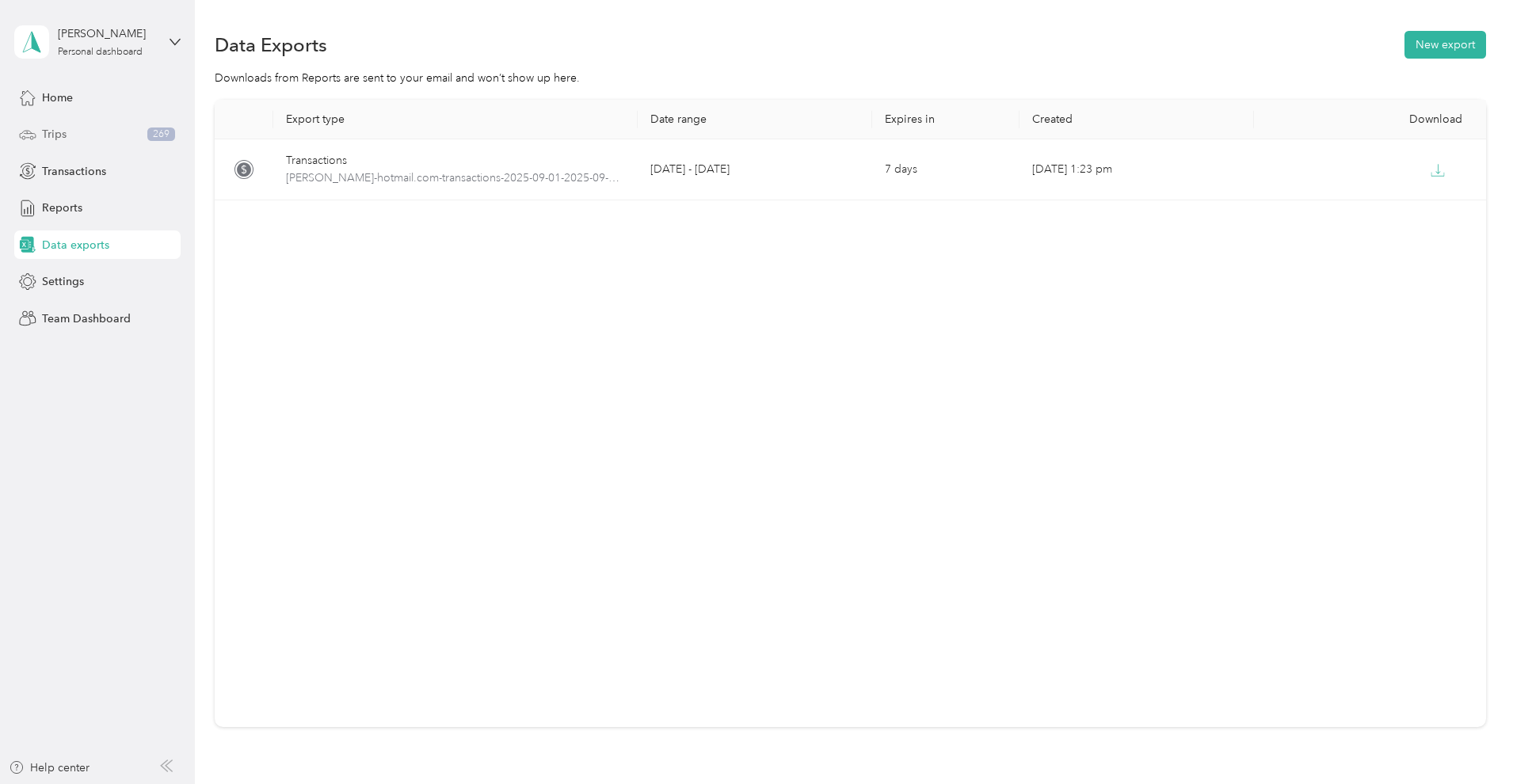
click at [68, 135] on div "Trips 269" at bounding box center [97, 134] width 166 height 28
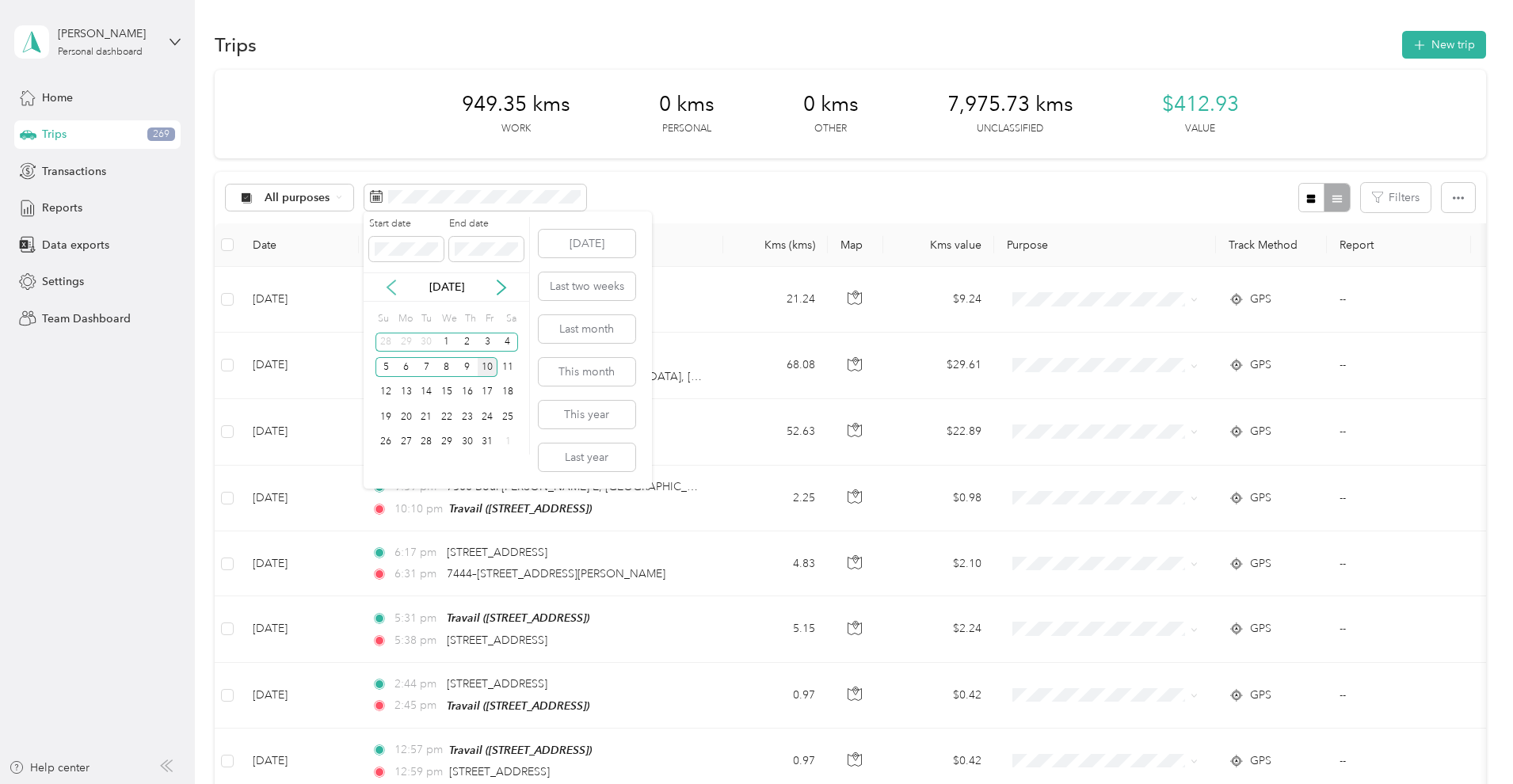
click at [398, 285] on icon at bounding box center [391, 287] width 16 height 16
click at [404, 336] on div "1" at bounding box center [406, 342] width 21 height 20
click at [429, 444] on div "30" at bounding box center [426, 442] width 21 height 20
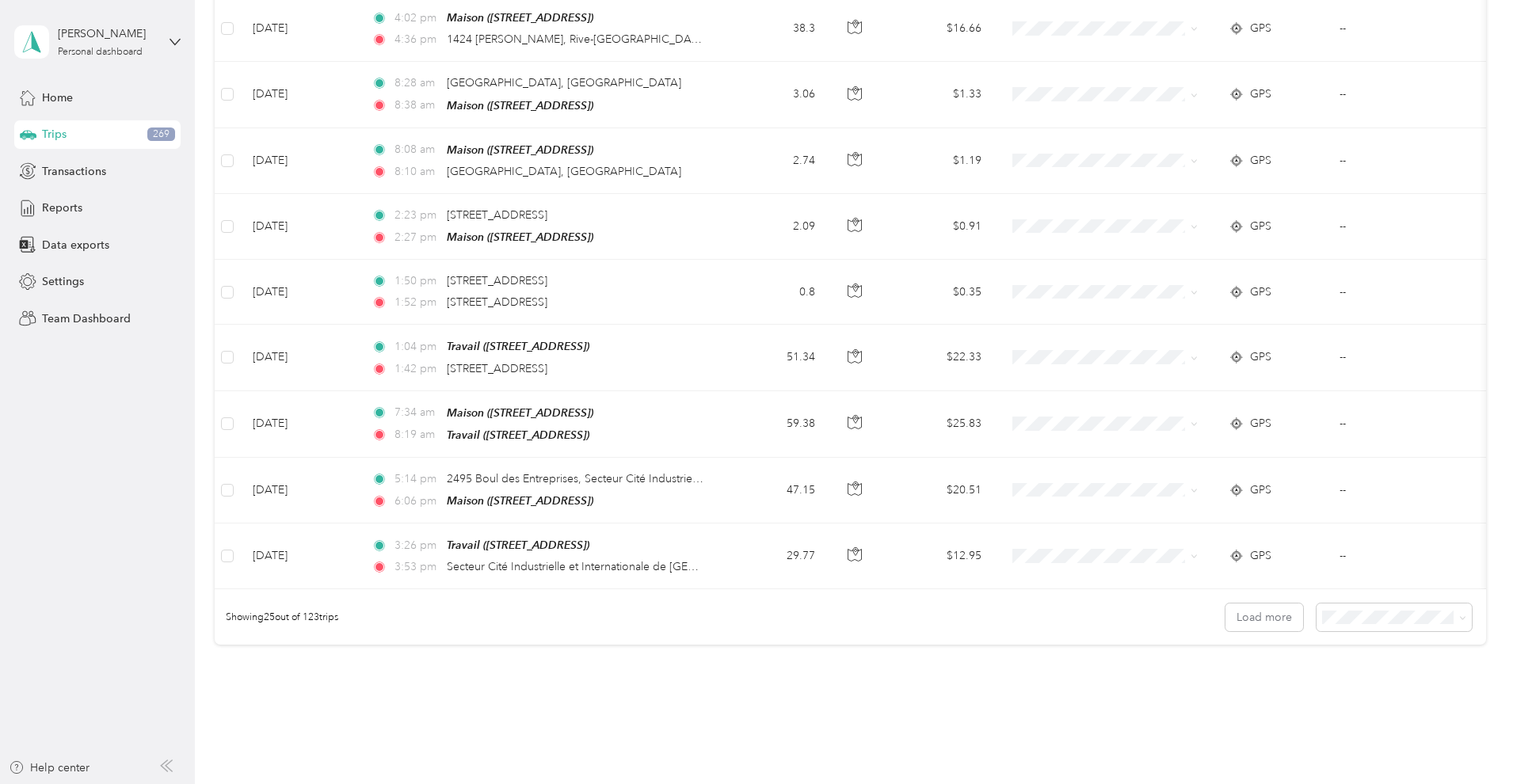
scroll to position [1389, 0]
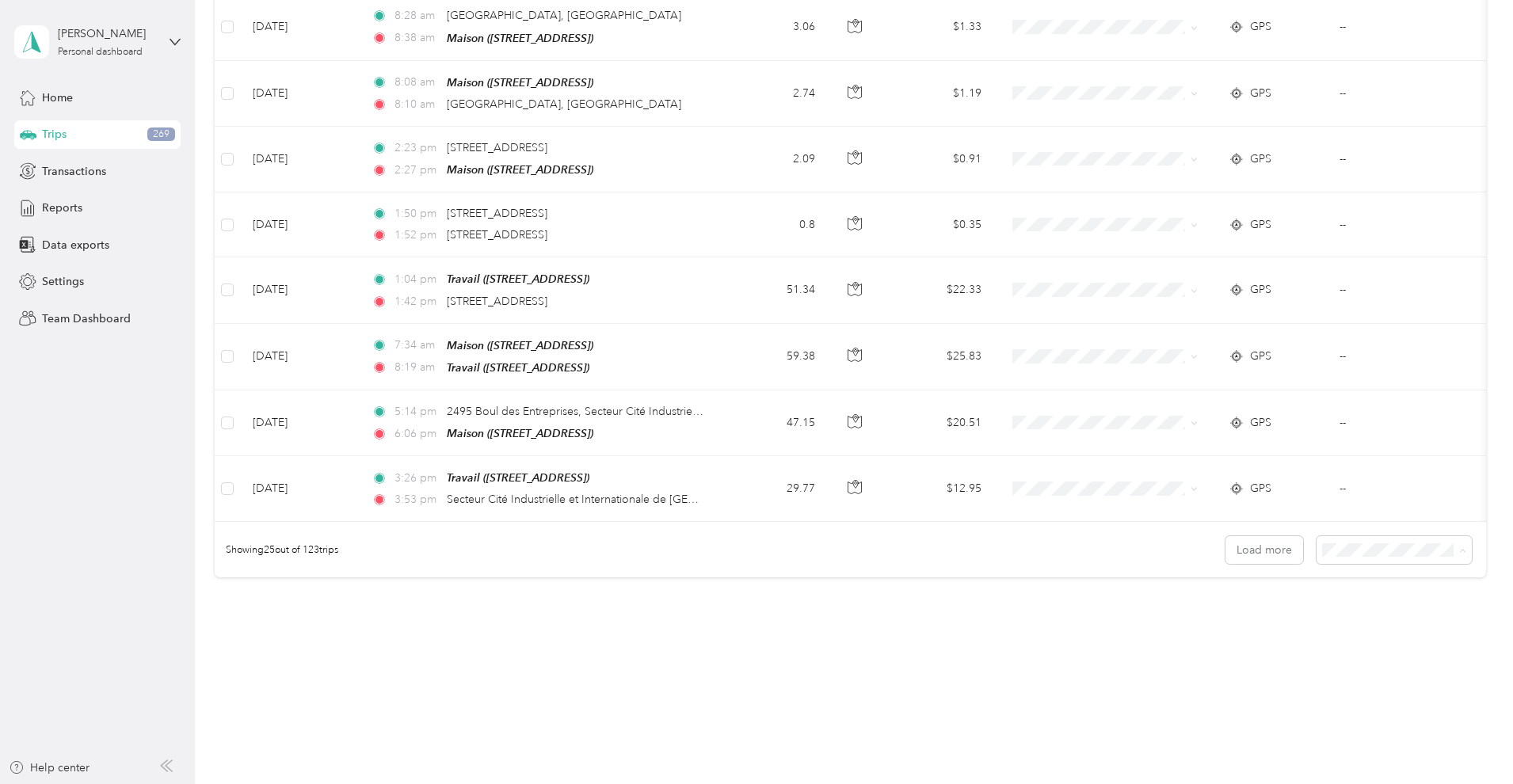
click at [1396, 617] on div "100 per load" at bounding box center [1398, 622] width 133 height 17
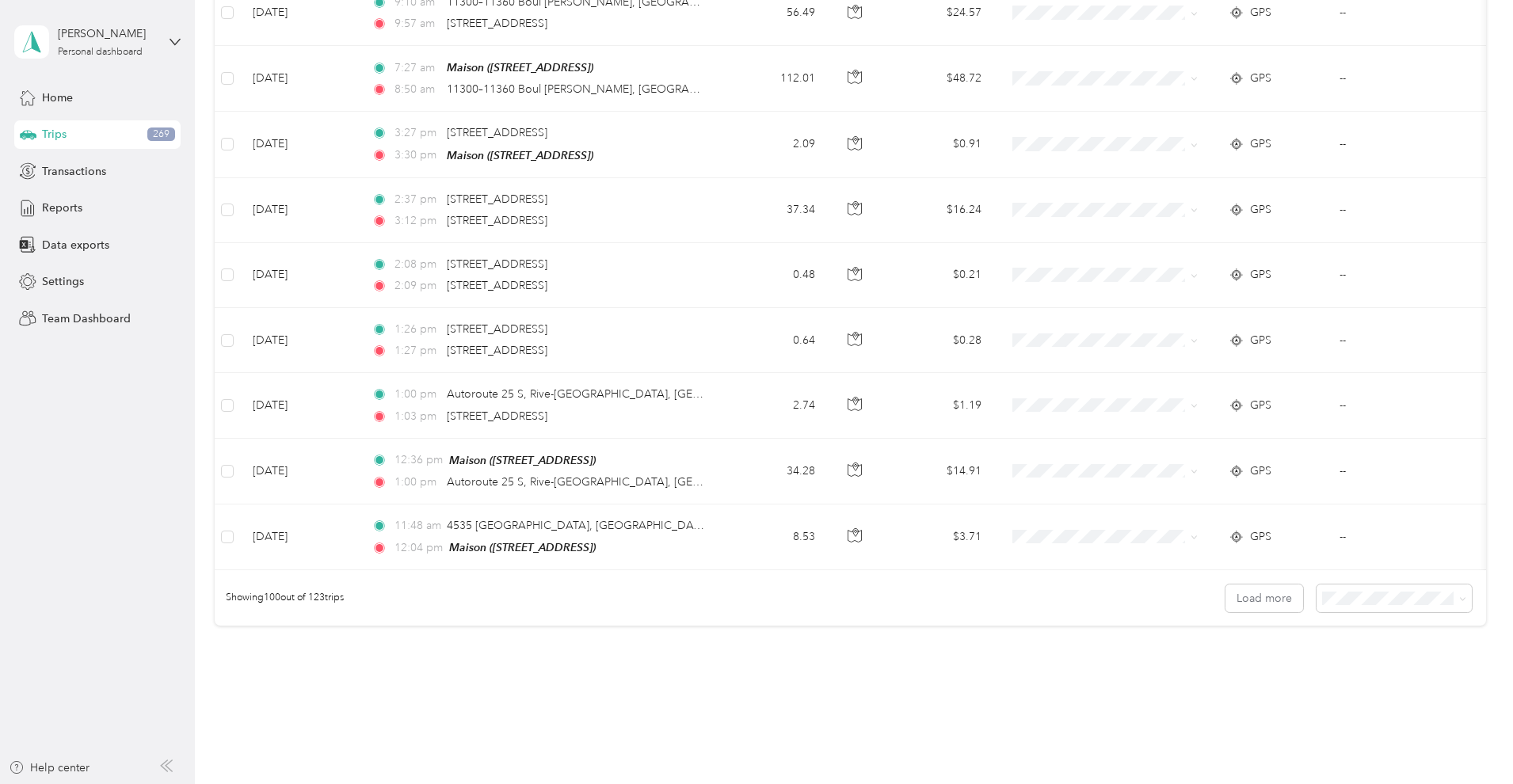
scroll to position [6283, 0]
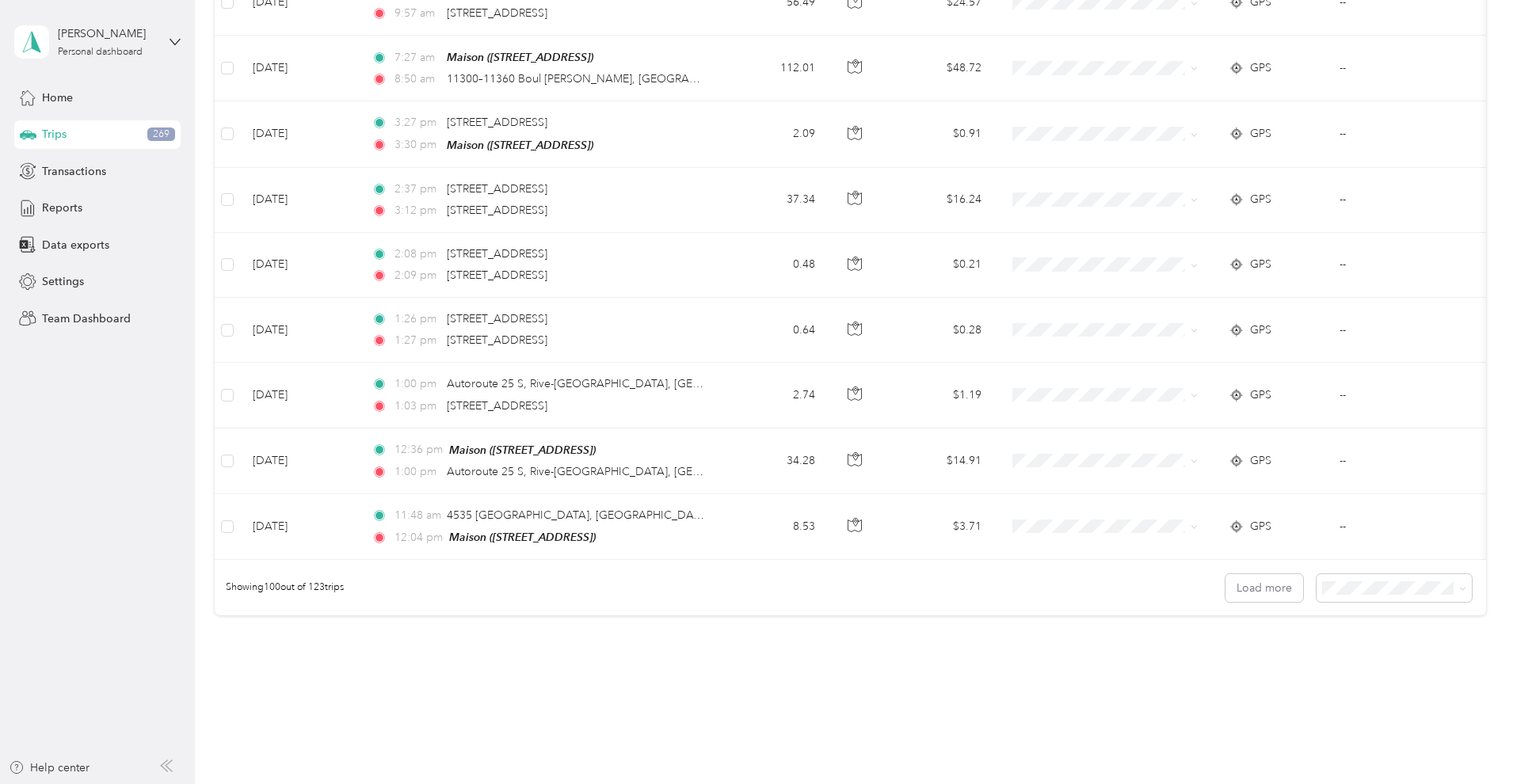
click at [1280, 596] on button "Load more" at bounding box center [1263, 588] width 78 height 28
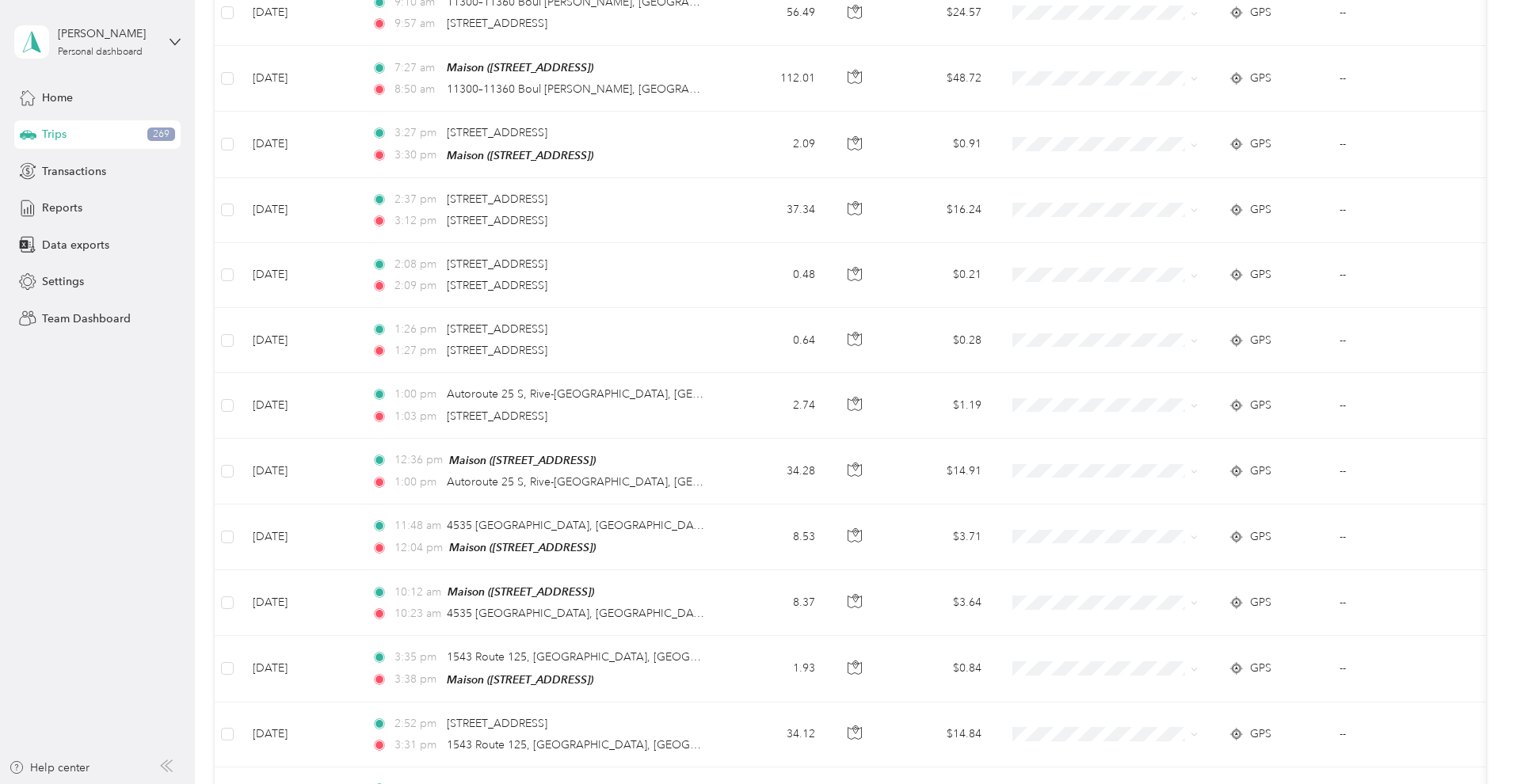
click at [1282, 594] on div "GPS" at bounding box center [1270, 602] width 85 height 18
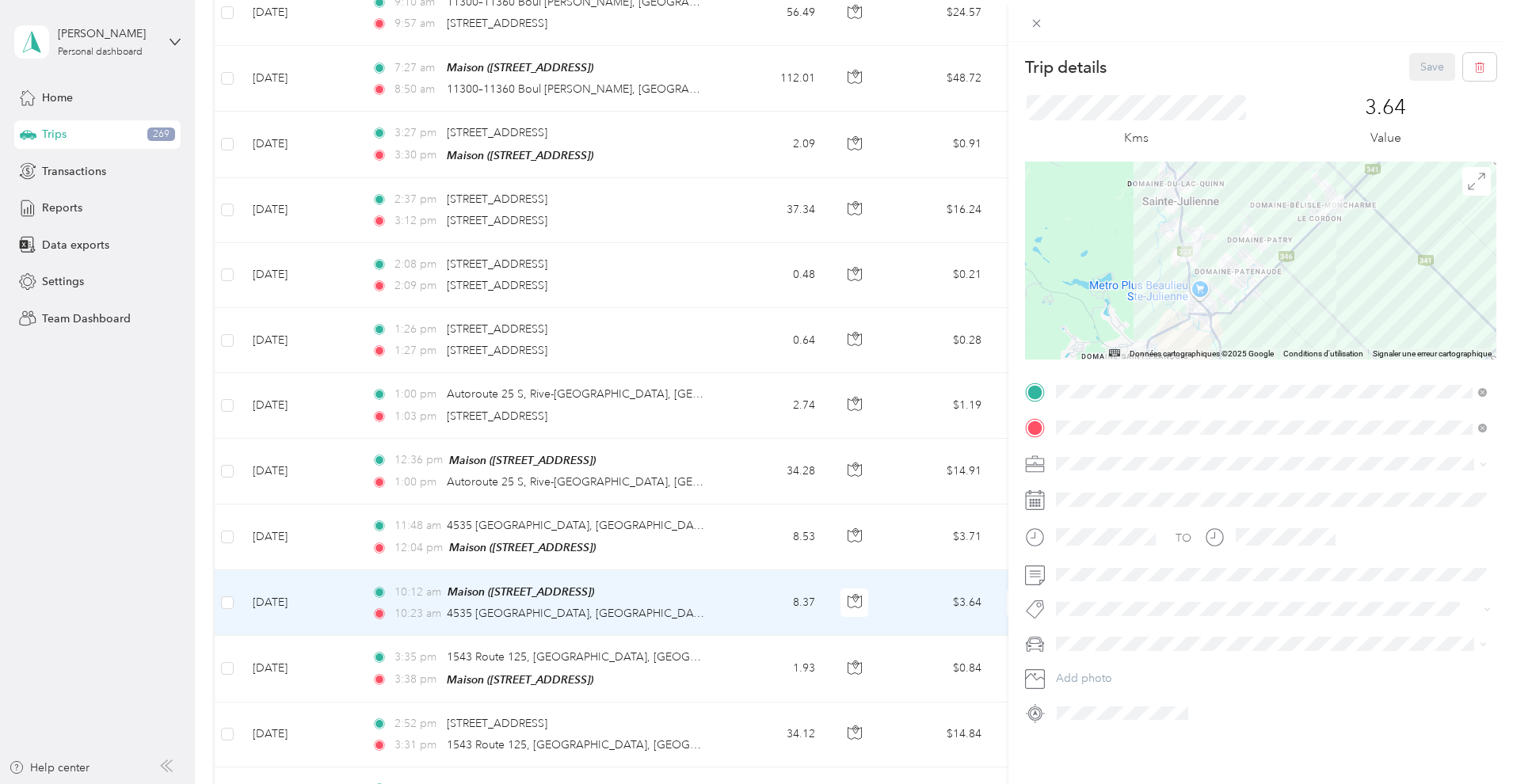
click at [145, 507] on div "Trip details Save This trip cannot be edited because it is either under review,…" at bounding box center [756, 392] width 1513 height 784
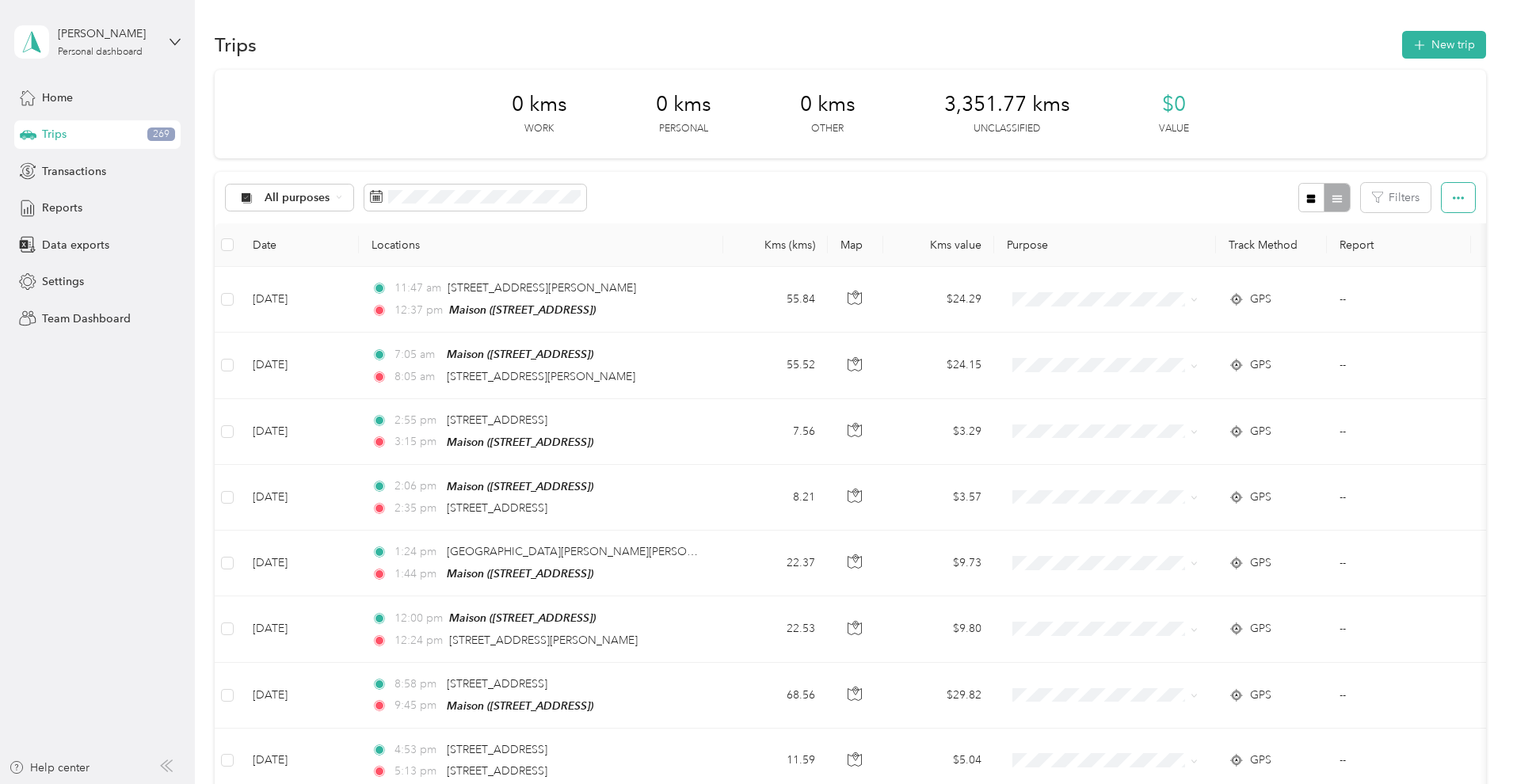
click at [1468, 197] on button "button" at bounding box center [1458, 197] width 33 height 29
click at [1446, 250] on span "Export" at bounding box center [1438, 254] width 33 height 13
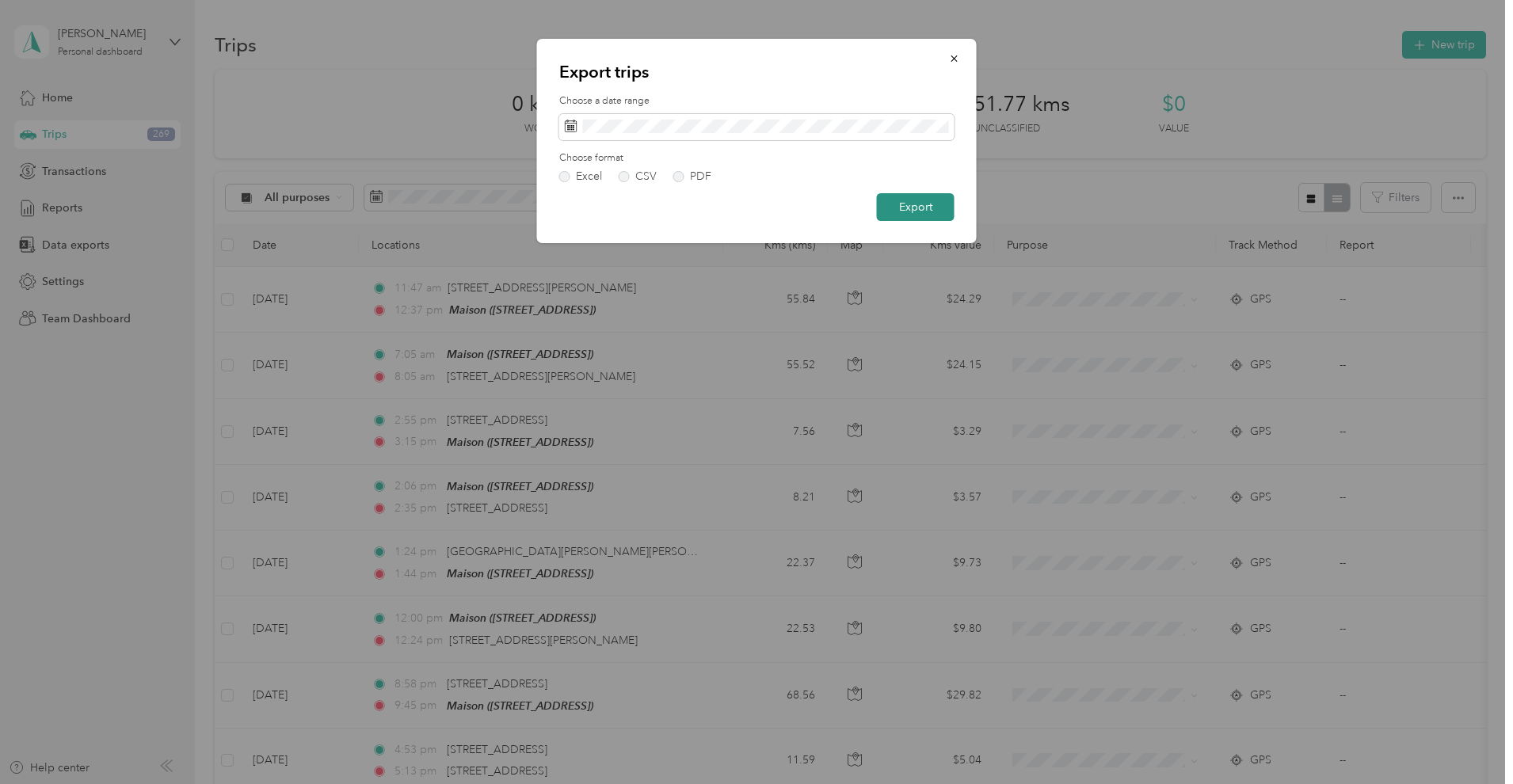
click at [919, 207] on button "Export" at bounding box center [915, 207] width 78 height 28
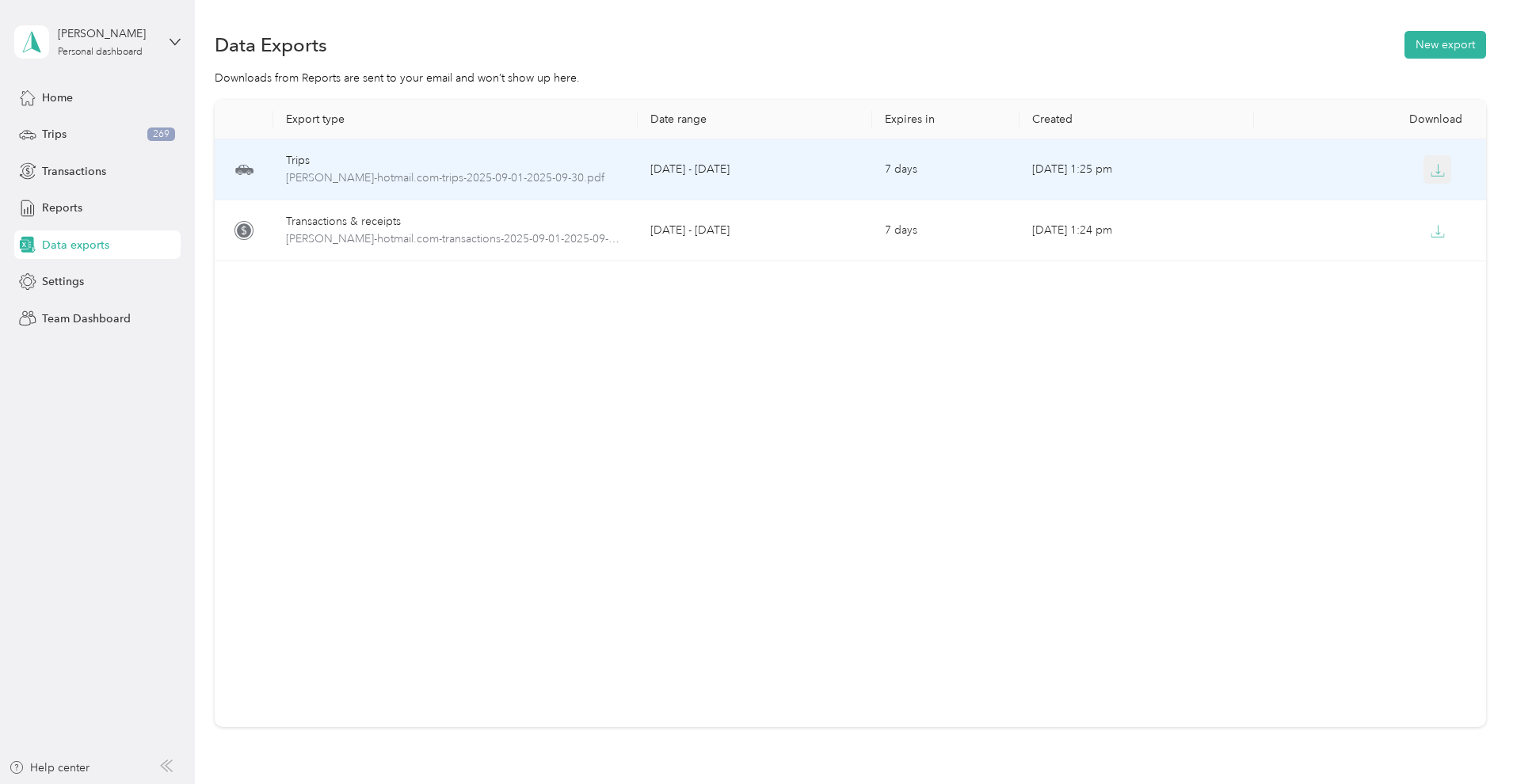
click at [1444, 169] on icon "button" at bounding box center [1437, 170] width 14 height 14
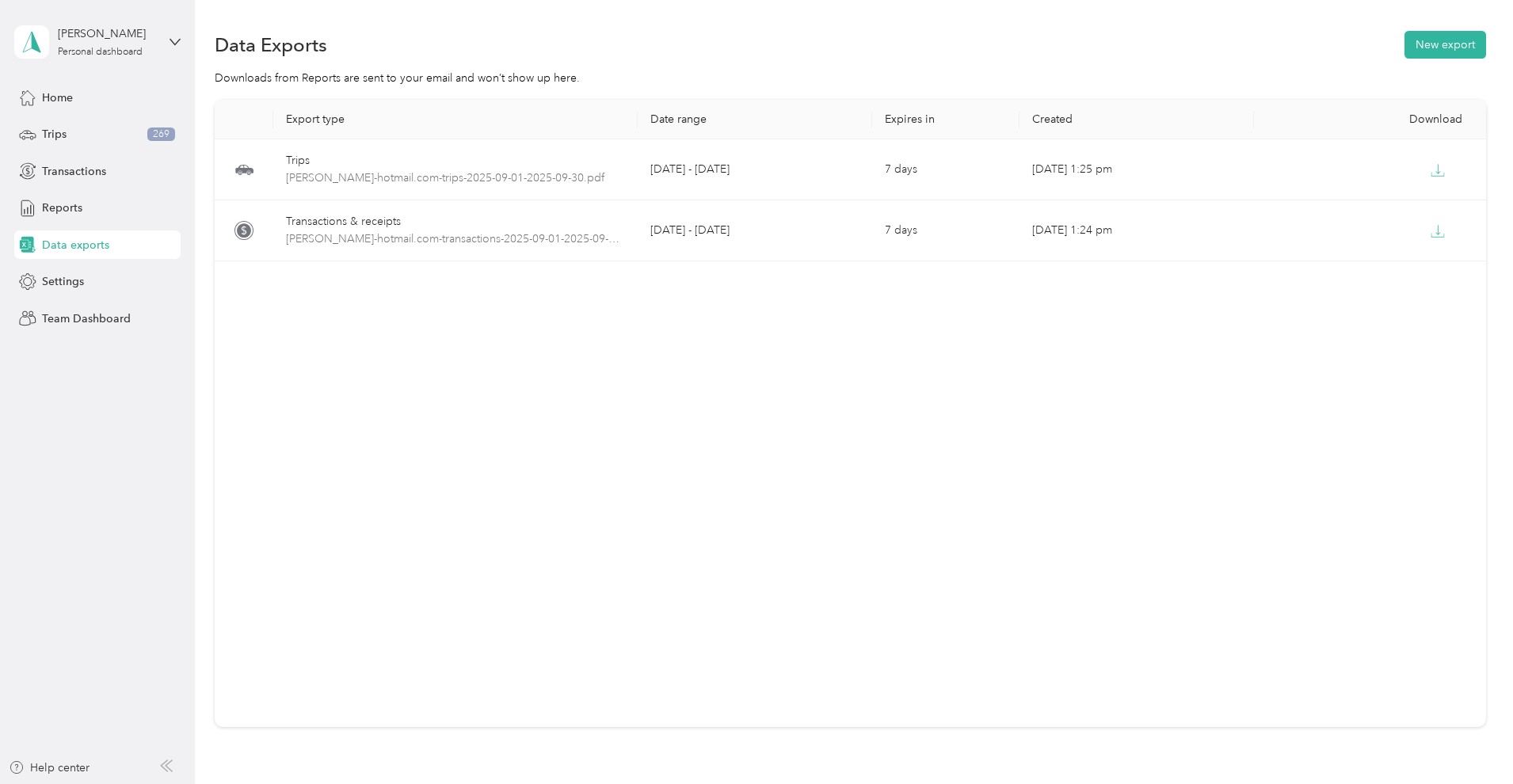
click at [1196, 385] on div "Export type Date range Expires in Created Download Trips matthew_fortin_-hotmai…" at bounding box center [850, 413] width 1271 height 627
